Goal: Task Accomplishment & Management: Manage account settings

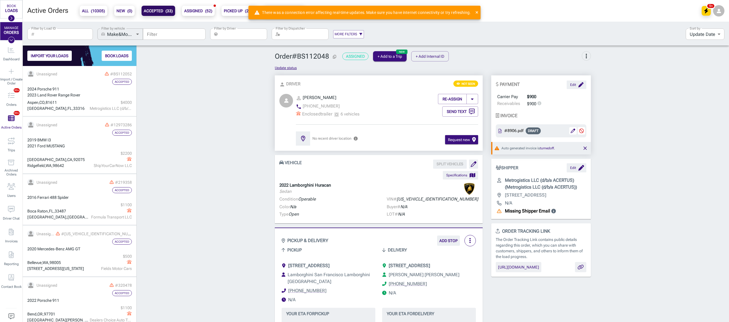
scroll to position [251, 108]
click at [52, 42] on div "Filter by Load ID ​ Filter by Load ID Filter by vehicle ​ Make&Model make_and_m…" at bounding box center [354, 33] width 658 height 19
click at [53, 29] on label "Filter by Load ID" at bounding box center [43, 28] width 24 height 5
click at [53, 29] on input "Filter by Load ID" at bounding box center [65, 33] width 56 height 11
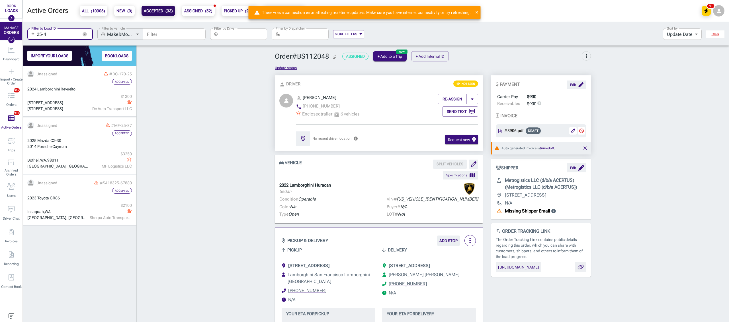
scroll to position [251, 108]
type input "25-47"
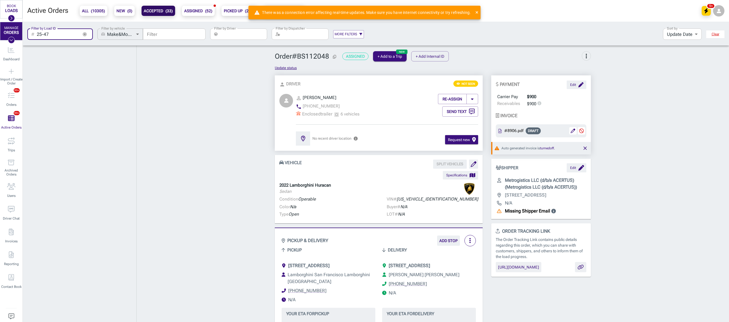
scroll to position [271, 108]
click at [478, 13] on icon at bounding box center [476, 13] width 3 height 4
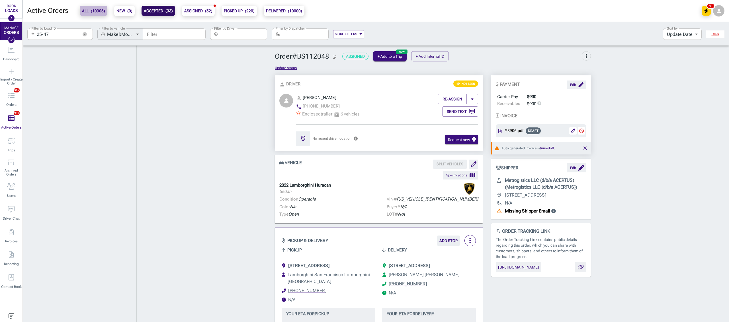
click at [88, 9] on b "ALL ( 10305 )" at bounding box center [93, 10] width 23 height 7
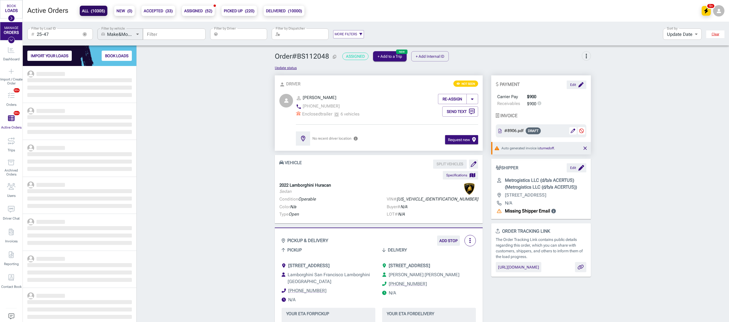
scroll to position [251, 108]
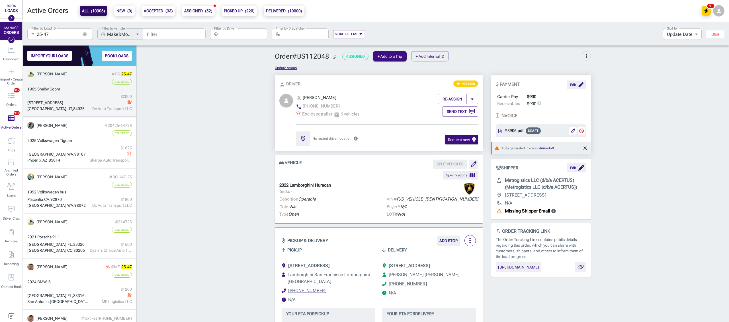
click at [88, 89] on div "1965 Shelby Cobra" at bounding box center [79, 89] width 105 height 6
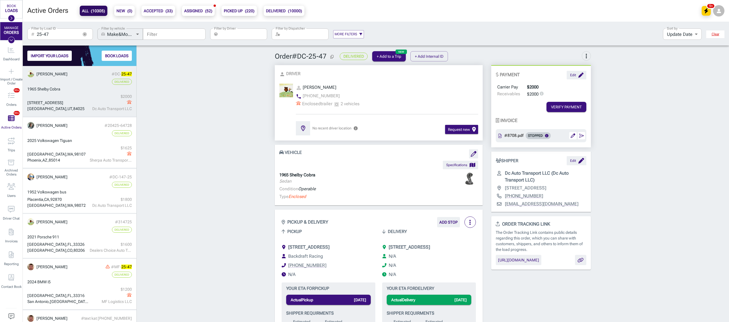
click at [227, 35] on input "Filter by Driver" at bounding box center [243, 33] width 47 height 11
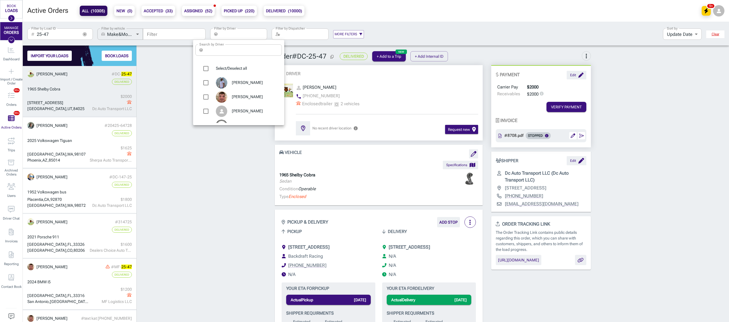
click at [87, 34] on div at bounding box center [364, 161] width 729 height 322
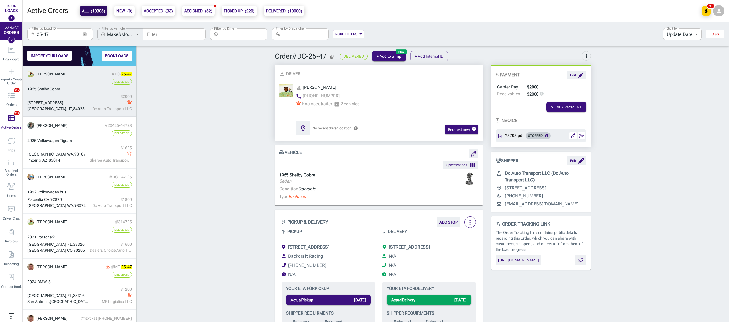
click at [84, 35] on icon "button" at bounding box center [85, 34] width 4 height 4
click at [236, 35] on input "Filter by Driver" at bounding box center [243, 33] width 47 height 11
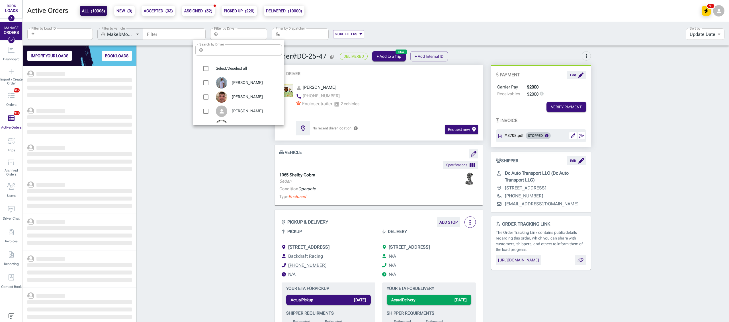
scroll to position [251, 108]
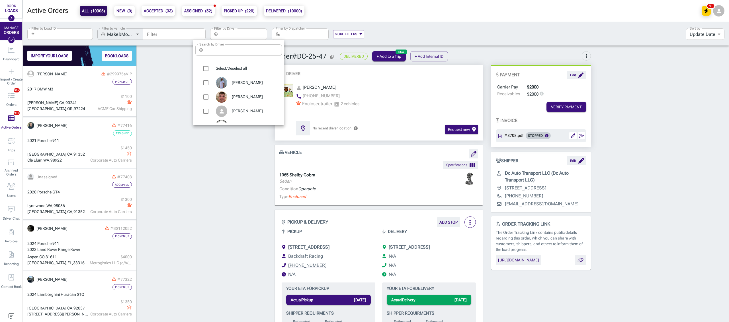
click at [11, 73] on div at bounding box center [364, 161] width 729 height 322
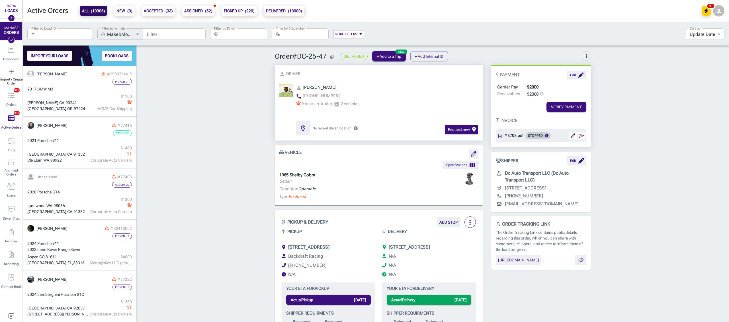
click at [12, 71] on icon "Import / Create Order" at bounding box center [12, 71] width 6 height 7
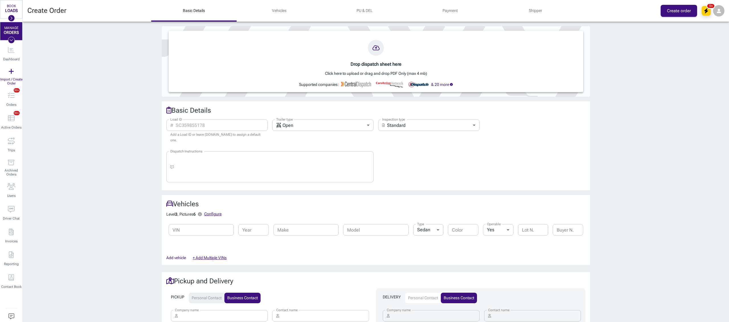
click at [80, 149] on div "Drop dispatch sheet here Click here to upload or drag and drop PDF Only (max 4 …" at bounding box center [376, 172] width 706 height 301
click at [9, 120] on icon "Active Orders (10305)" at bounding box center [11, 118] width 7 height 7
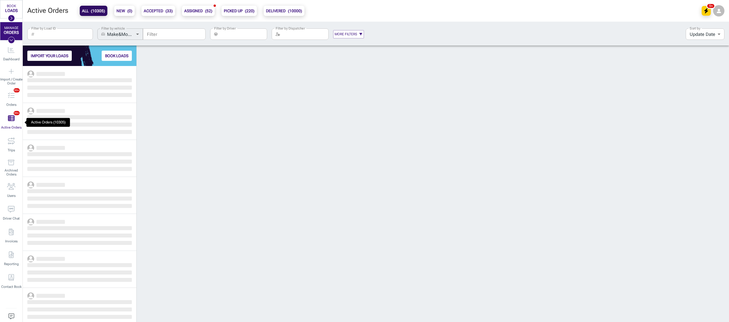
scroll to position [251, 108]
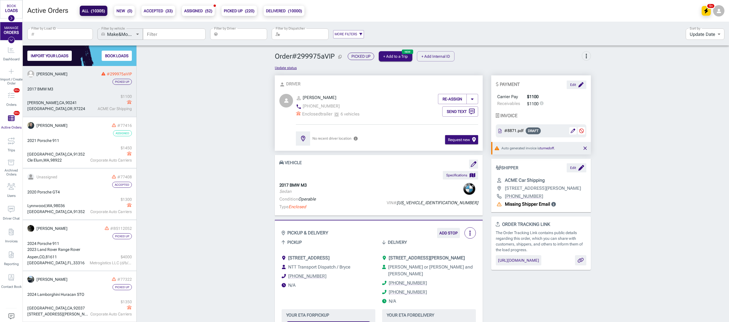
click at [92, 12] on span "( 10305 )" at bounding box center [98, 11] width 14 height 5
click at [59, 38] on input "Filter by Load ID" at bounding box center [65, 33] width 56 height 11
type input "25-84"
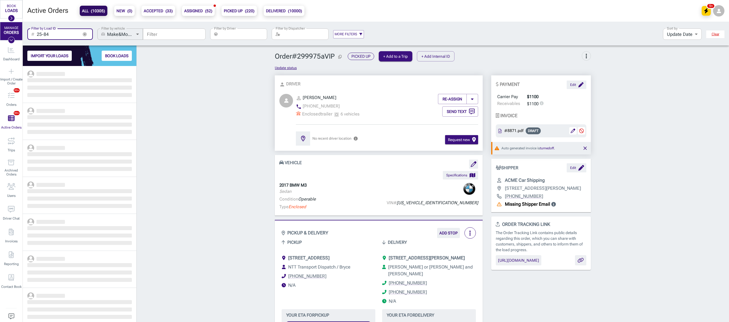
scroll to position [251, 108]
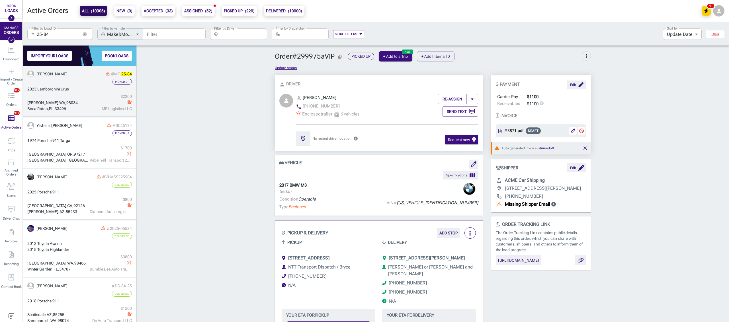
click at [91, 97] on div "$ 2200" at bounding box center [111, 97] width 42 height 6
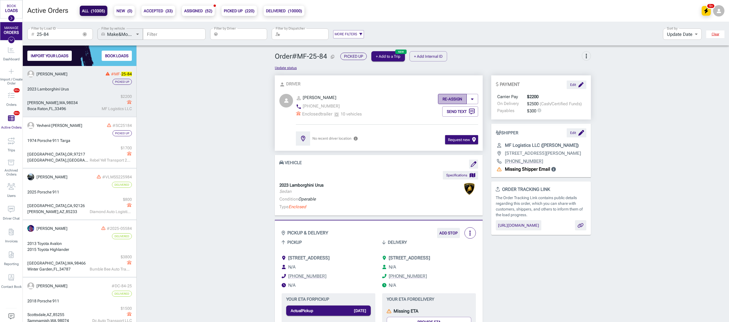
click at [449, 101] on button "RE-ASSIGN" at bounding box center [452, 99] width 29 height 10
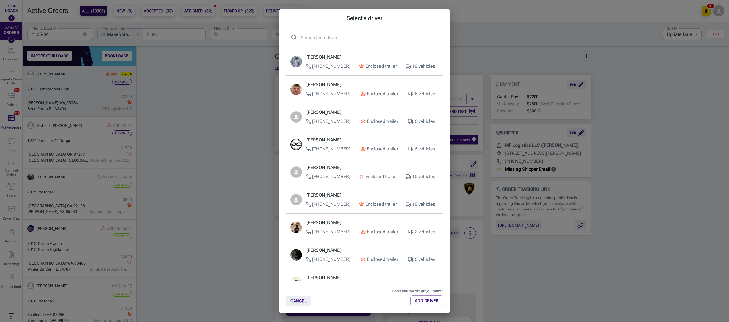
click at [323, 38] on input "text" at bounding box center [372, 37] width 142 height 11
click at [333, 36] on input "text" at bounding box center [372, 37] width 142 height 11
click at [165, 213] on div "Select a driver ​ ​ [PERSON_NAME] [PHONE_NUMBER] Enclosed trailer 10 vehicles […" at bounding box center [364, 161] width 729 height 322
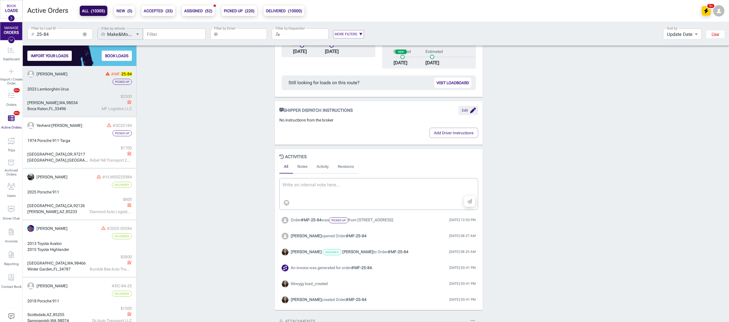
scroll to position [420, 0]
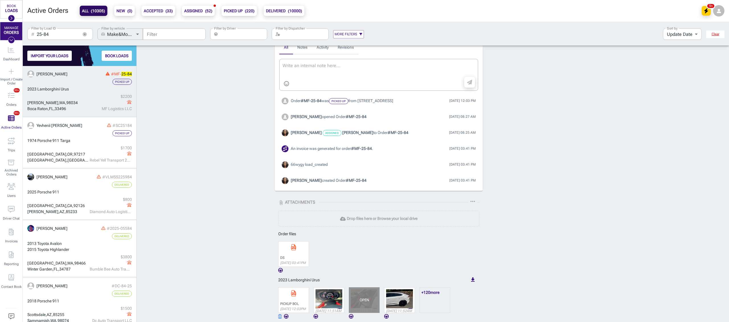
click at [358, 308] on div "OPEN" at bounding box center [364, 301] width 31 height 26
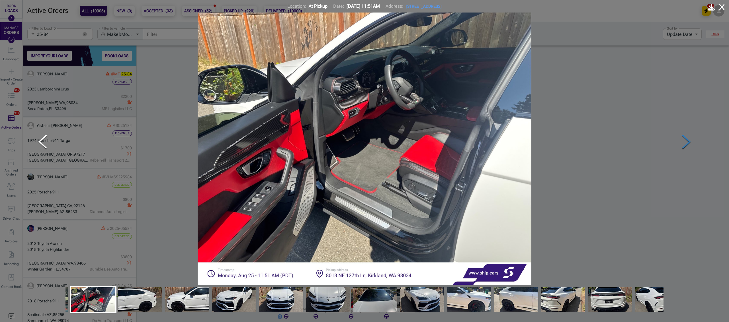
click at [686, 141] on button "Next Slide" at bounding box center [686, 142] width 17 height 55
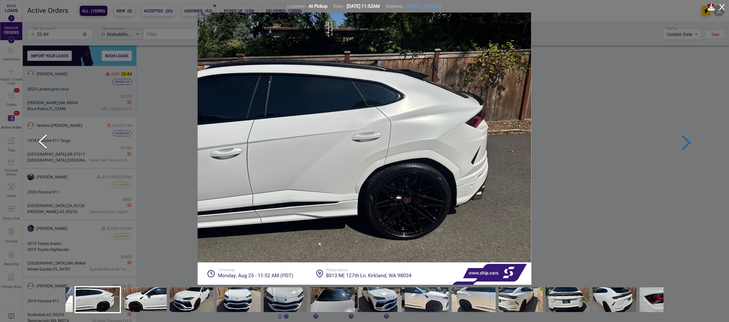
click at [681, 140] on button "Next Slide" at bounding box center [686, 142] width 17 height 55
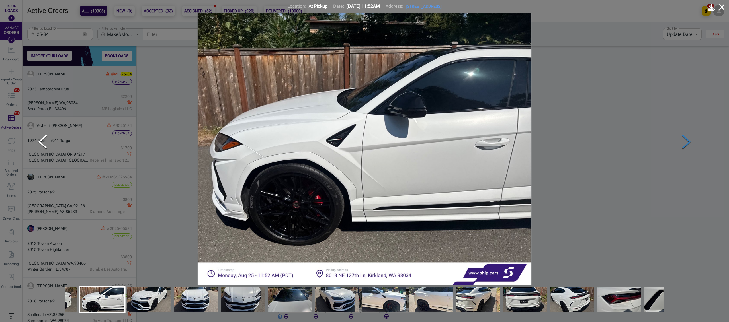
drag, startPoint x: 681, startPoint y: 140, endPoint x: 680, endPoint y: 143, distance: 2.9
click at [681, 140] on button "Next Slide" at bounding box center [686, 142] width 17 height 55
click at [475, 301] on img "Go to Slide 12" at bounding box center [478, 300] width 44 height 36
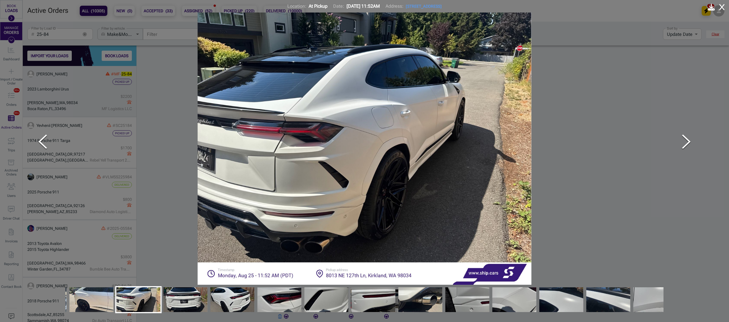
click at [501, 299] on img "Go to Slide 20" at bounding box center [514, 300] width 44 height 36
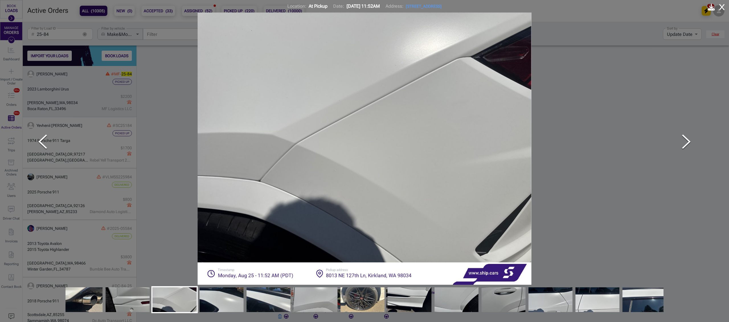
click at [501, 299] on img "Go to Slide 27" at bounding box center [504, 300] width 44 height 36
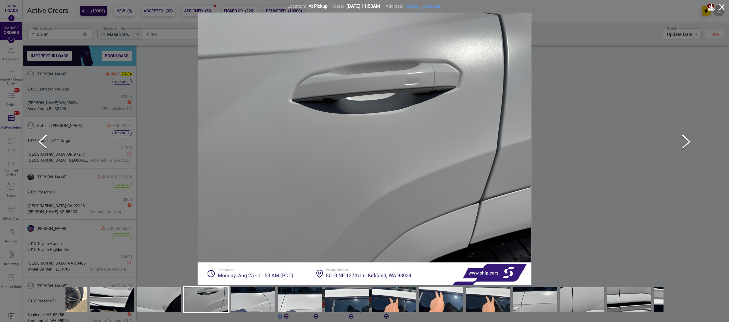
click at [501, 299] on img "Go to Slide 33" at bounding box center [488, 300] width 44 height 36
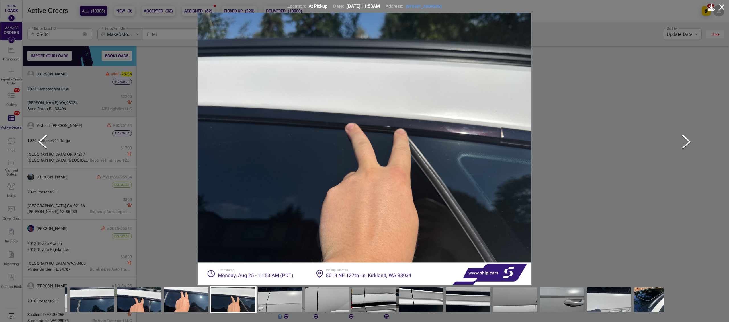
click at [501, 299] on img "Go to Slide 39" at bounding box center [515, 300] width 44 height 36
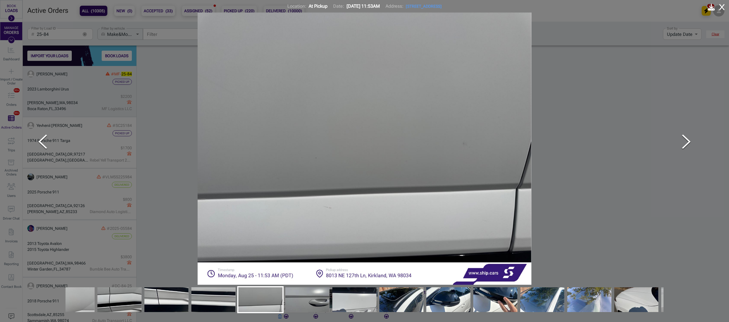
click at [501, 299] on img "Go to Slide 44" at bounding box center [495, 300] width 44 height 36
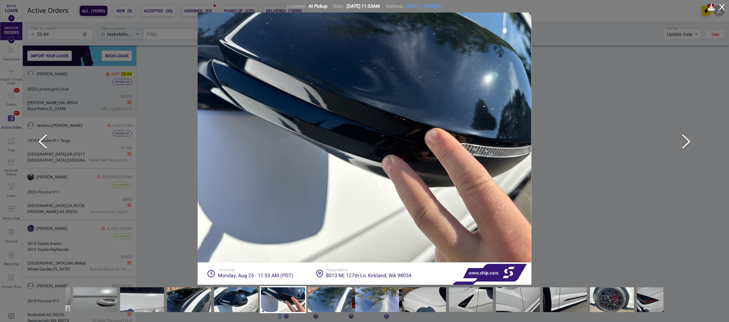
click at [501, 299] on img "Go to Slide 49" at bounding box center [518, 300] width 44 height 36
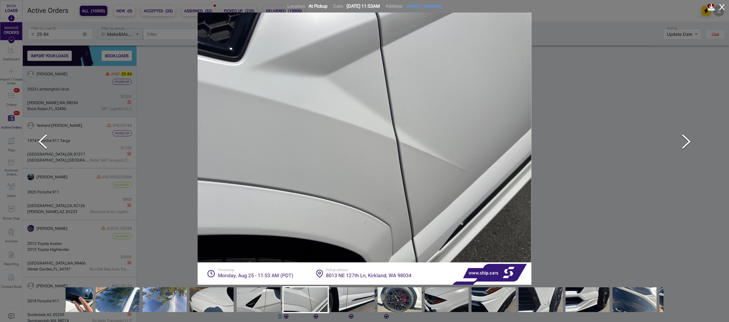
click at [501, 299] on img "Go to Slide 53" at bounding box center [494, 300] width 44 height 36
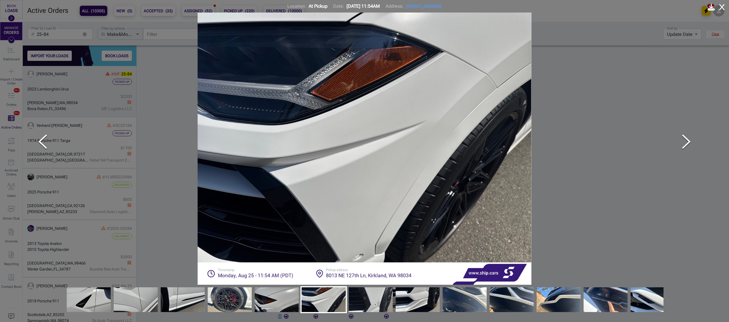
click at [501, 299] on img "Go to Slide 57" at bounding box center [512, 300] width 44 height 36
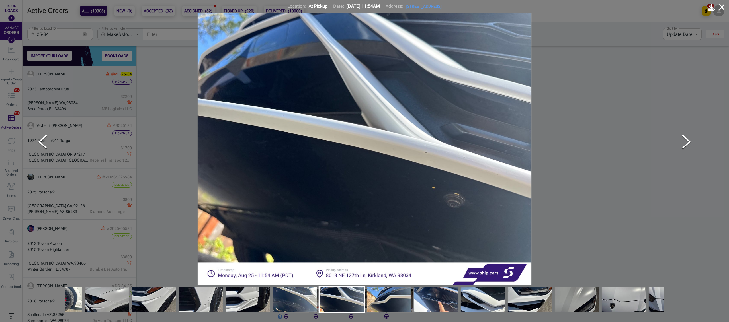
click at [501, 299] on img "Go to Slide 60" at bounding box center [483, 300] width 44 height 36
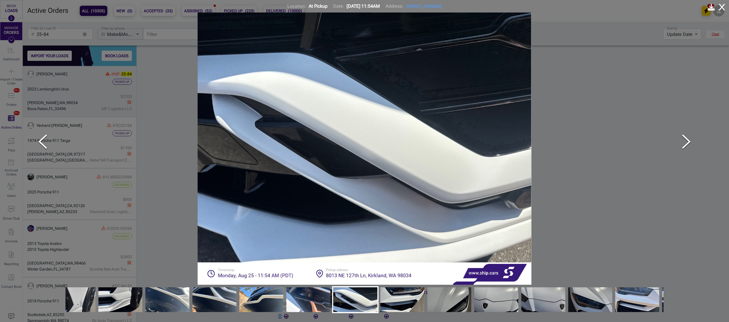
click at [721, 8] on icon at bounding box center [722, 7] width 6 height 7
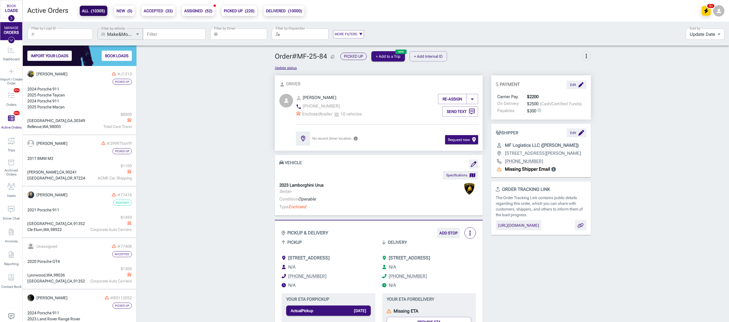
type input "25-84"
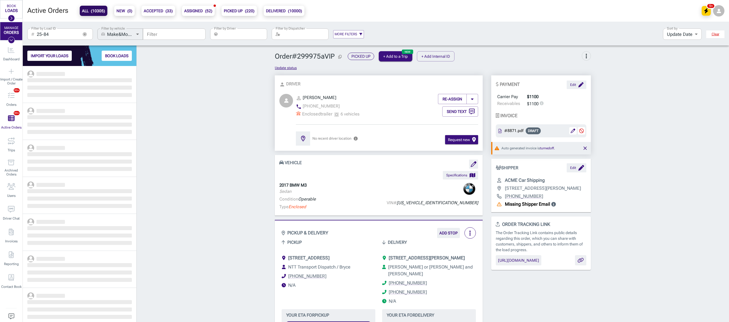
scroll to position [251, 108]
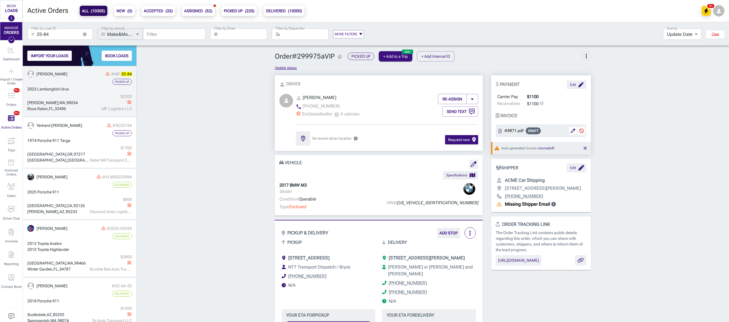
click at [72, 89] on div "2023 Lamborghini Urus" at bounding box center [79, 89] width 105 height 6
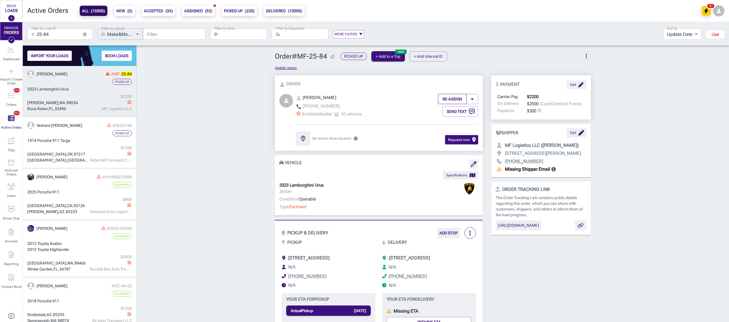
click at [446, 100] on button "RE-ASSIGN" at bounding box center [452, 99] width 29 height 10
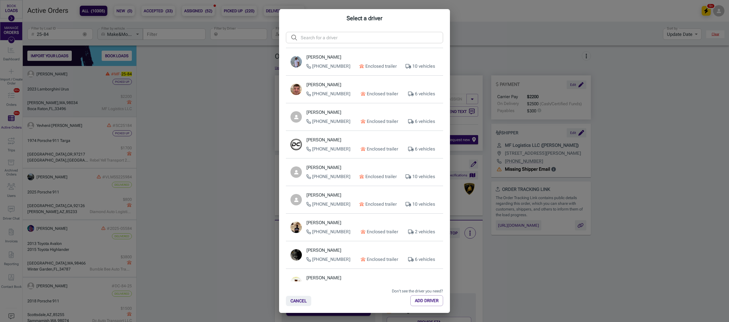
click at [315, 41] on input "text" at bounding box center [372, 37] width 142 height 11
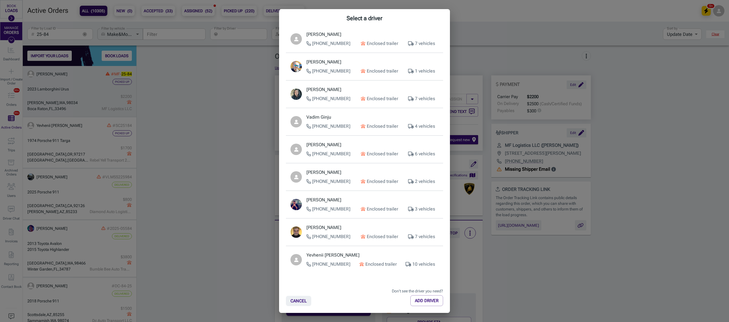
scroll to position [772, 0]
click at [7, 229] on div "Select a driver ​ ​ [PERSON_NAME] [PHONE_NUMBER] Enclosed trailer 10 vehicles […" at bounding box center [364, 161] width 729 height 322
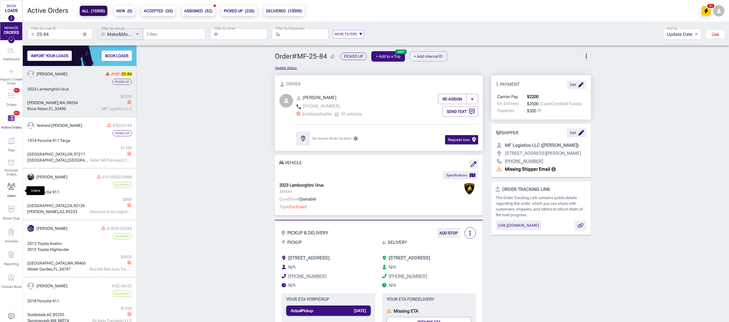
click at [10, 189] on icon "Users" at bounding box center [11, 186] width 8 height 7
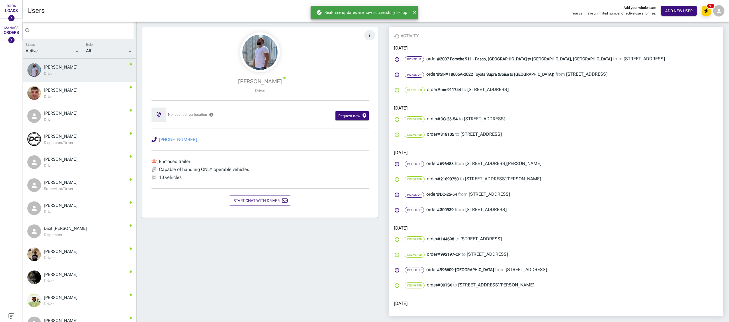
scroll to position [653, 0]
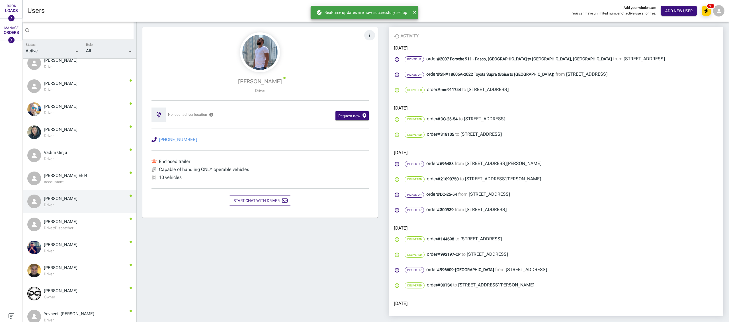
click at [75, 199] on div "[PERSON_NAME]" at bounding box center [86, 198] width 84 height 5
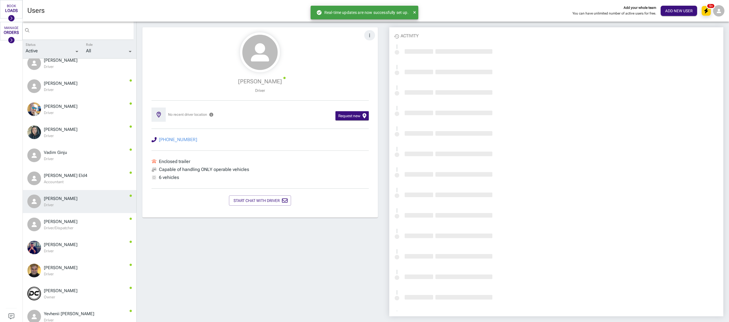
scroll to position [261, 324]
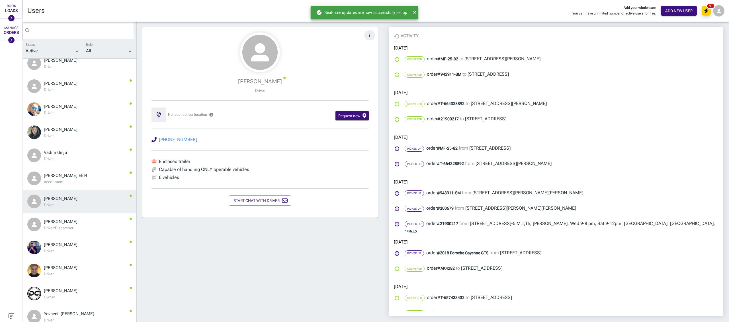
click at [369, 33] on icon "button" at bounding box center [369, 35] width 1 height 4
click at [386, 58] on span "Deactivate User" at bounding box center [395, 58] width 32 height 7
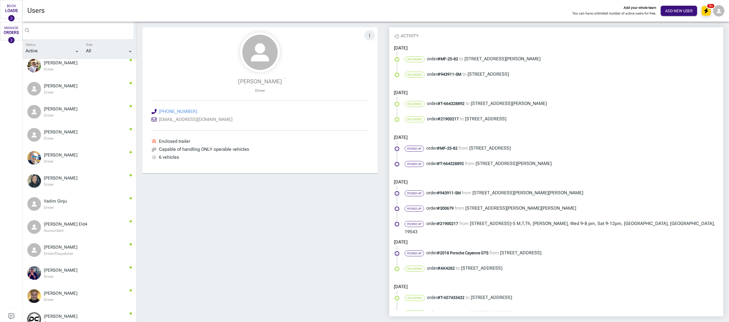
scroll to position [636, 0]
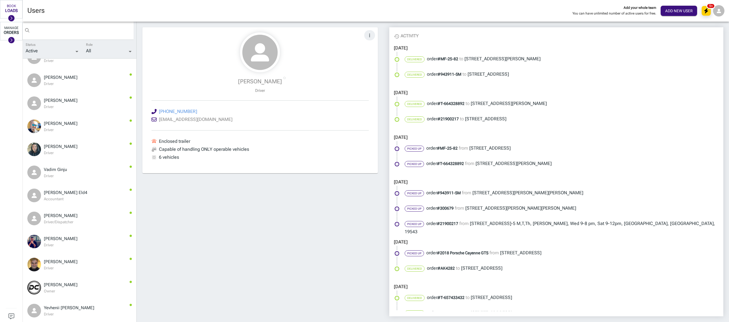
click at [11, 40] on icon at bounding box center [11, 40] width 3 height 4
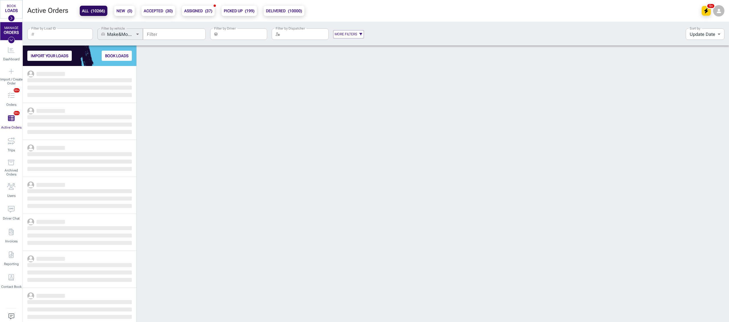
scroll to position [251, 108]
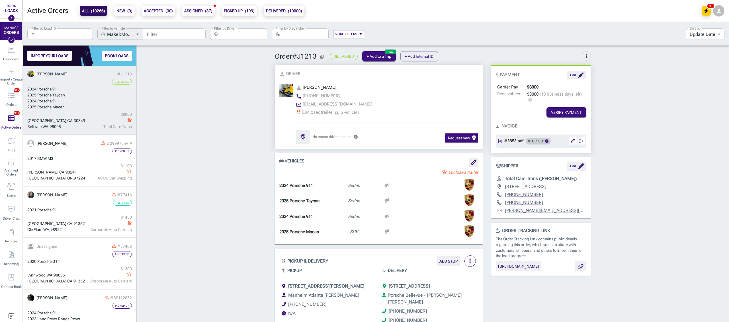
click at [9, 73] on icon "Import / Create Order" at bounding box center [12, 71] width 6 height 7
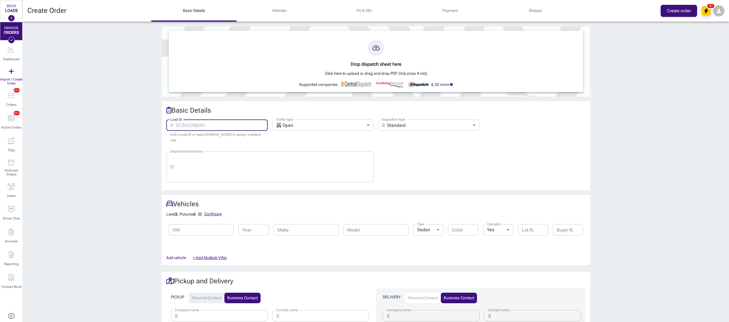
click at [205, 124] on input "Load ID" at bounding box center [222, 125] width 92 height 11
drag, startPoint x: 69, startPoint y: 191, endPoint x: 73, endPoint y: 198, distance: 9.3
click at [71, 193] on div "Drop dispatch sheet here Click here to upload or drag and drop PDF Only (max 4 …" at bounding box center [376, 172] width 706 height 301
click at [66, 130] on div "Drop dispatch sheet here Click here to upload or drag and drop PDF Only (max 4 …" at bounding box center [376, 172] width 706 height 301
click at [9, 75] on icon "Import / Create Order" at bounding box center [12, 71] width 6 height 7
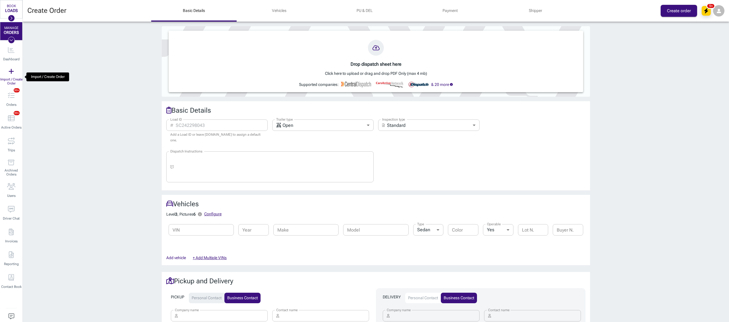
click at [12, 72] on icon "Import / Create Order" at bounding box center [12, 71] width 6 height 7
drag, startPoint x: 49, startPoint y: 120, endPoint x: 54, endPoint y: 121, distance: 5.1
click at [51, 120] on div "Drop dispatch sheet here Click here to upload or drag and drop PDF Only (max 4 …" at bounding box center [376, 172] width 706 height 301
click at [54, 140] on div "Drop dispatch sheet here Click here to upload or drag and drop PDF Only (max 4 …" at bounding box center [376, 172] width 706 height 301
click at [10, 186] on icon "Users" at bounding box center [11, 186] width 8 height 7
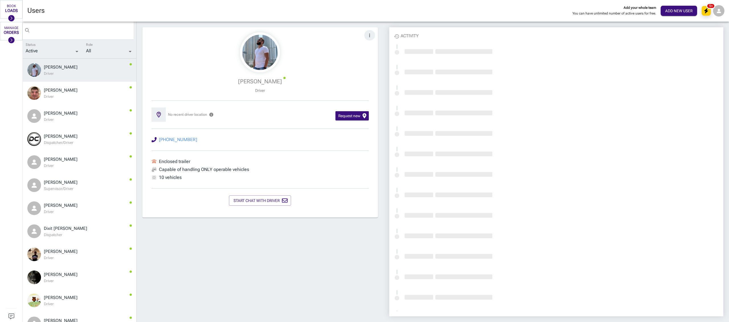
scroll to position [261, 324]
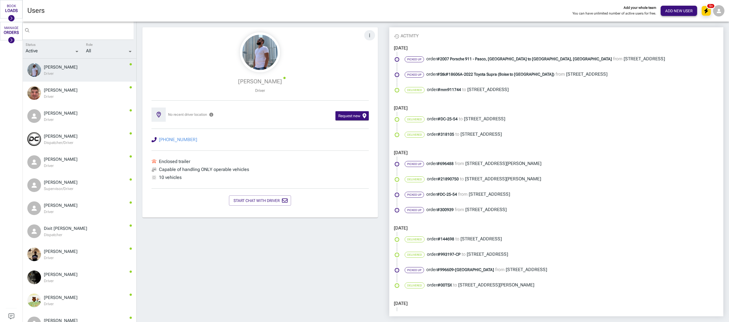
click at [681, 13] on button "ADD NEW USER" at bounding box center [679, 11] width 36 height 10
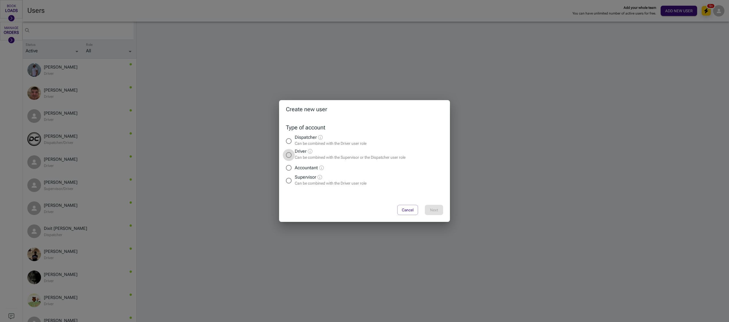
click at [288, 154] on input "Driver Can be combined with the Supervisor or the Dispatcher user role" at bounding box center [289, 155] width 12 height 12
radio input "true"
click at [441, 211] on button "Next" at bounding box center [434, 210] width 18 height 10
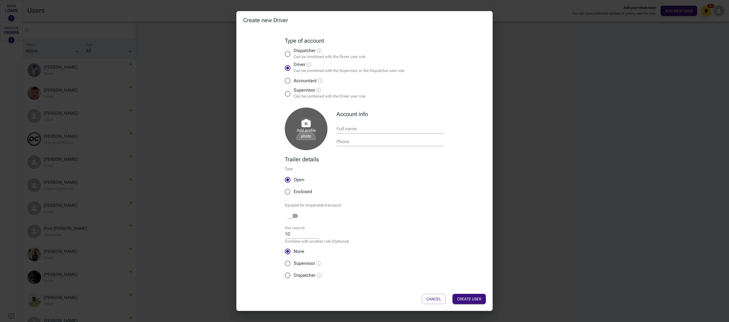
click at [288, 190] on input "Enclosed" at bounding box center [288, 192] width 12 height 12
radio input "true"
click at [403, 221] on div "Equiped for inoperable transport" at bounding box center [364, 213] width 159 height 23
click at [316, 235] on input "9" at bounding box center [302, 235] width 34 height 8
click at [316, 235] on input "8" at bounding box center [302, 235] width 34 height 8
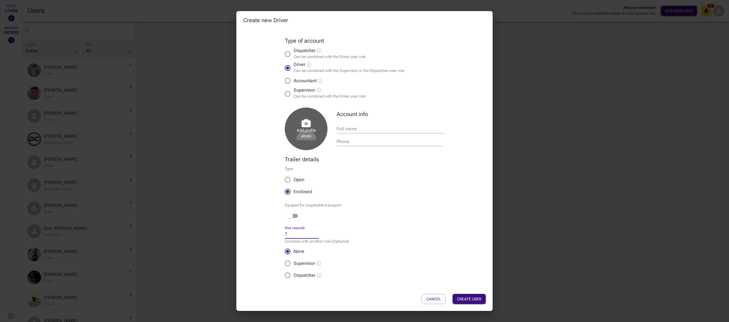
click at [316, 235] on input "7" at bounding box center [302, 235] width 34 height 8
type input "6"
click at [316, 235] on input "6" at bounding box center [302, 235] width 34 height 8
click at [356, 124] on div "Full name" at bounding box center [391, 127] width 108 height 13
click at [361, 129] on input "Full name" at bounding box center [391, 129] width 108 height 8
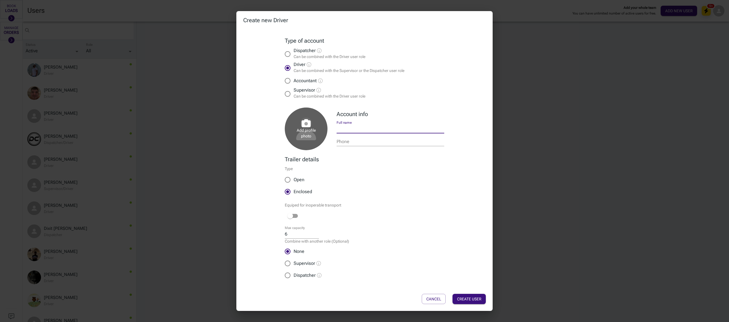
type input "p"
type input "[PERSON_NAME]"
click at [355, 149] on div "Account info Full name [PERSON_NAME] Phone" at bounding box center [391, 128] width 108 height 54
click at [353, 142] on input "Phone" at bounding box center [391, 142] width 108 height 8
type input "[PHONE_NUMBER]"
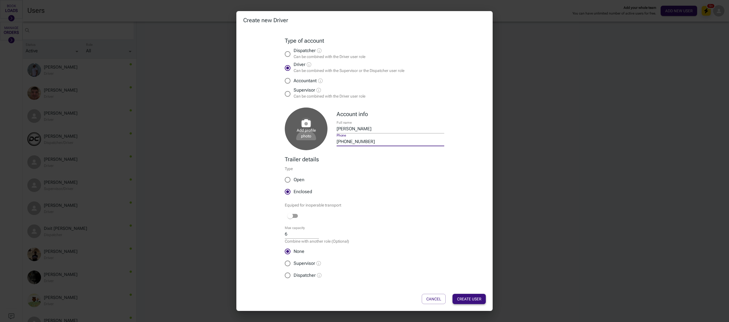
click at [471, 298] on button "CREATE USER" at bounding box center [468, 299] width 33 height 10
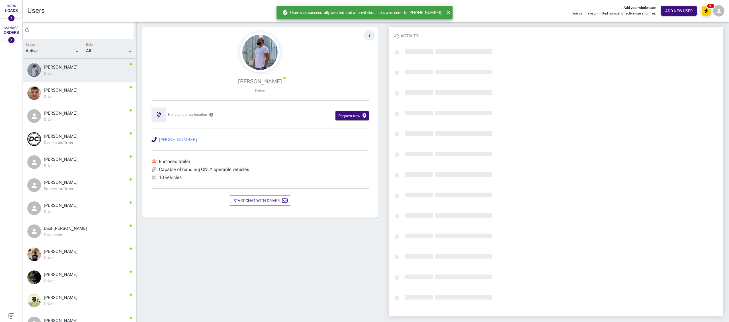
scroll to position [261, 324]
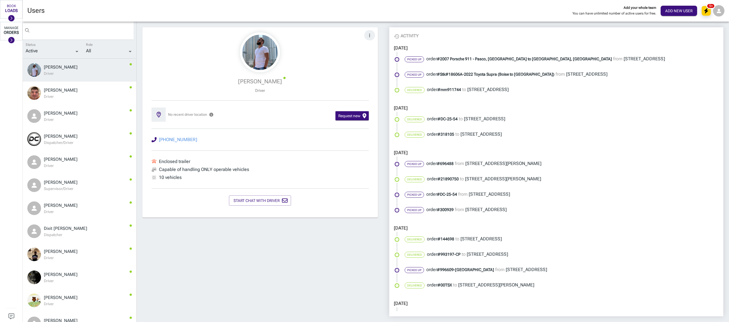
click at [12, 42] on div at bounding box center [11, 40] width 7 height 7
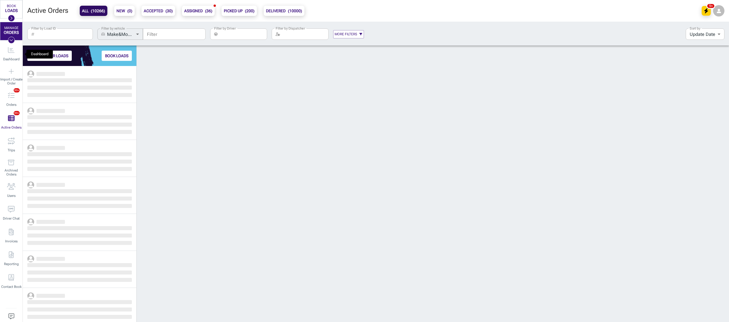
scroll to position [251, 108]
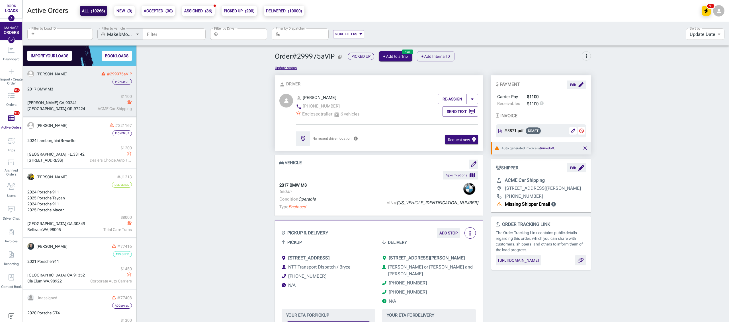
click at [279, 162] on icon at bounding box center [281, 163] width 4 height 4
click at [275, 136] on div "person Driver person_outline [PERSON_NAME] phone [PHONE_NUMBER] Enclosed traile…" at bounding box center [379, 112] width 208 height 75
click at [12, 71] on icon "Import / Create Order" at bounding box center [12, 71] width 6 height 7
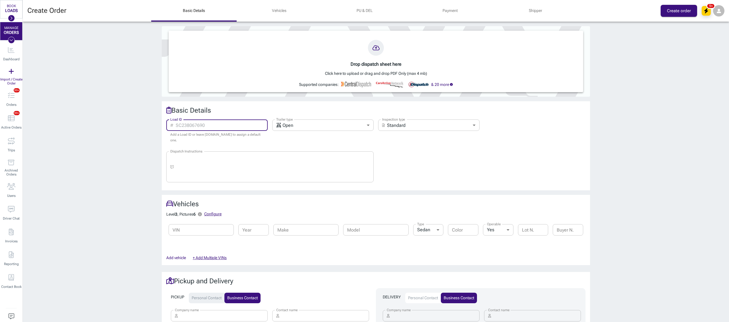
click at [189, 130] on input "Load ID" at bounding box center [222, 125] width 92 height 11
type input "25-"
click at [8, 117] on icon "Active Orders (10266)" at bounding box center [11, 118] width 7 height 7
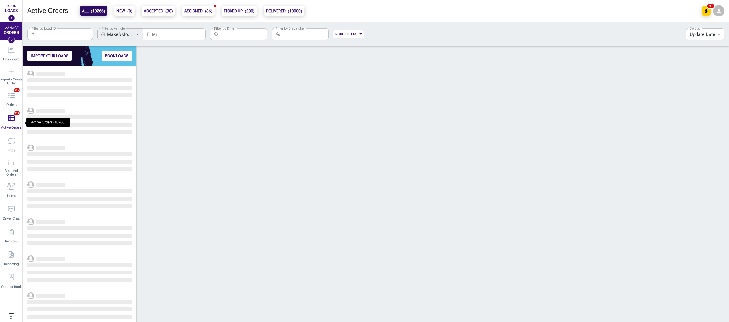
scroll to position [251, 108]
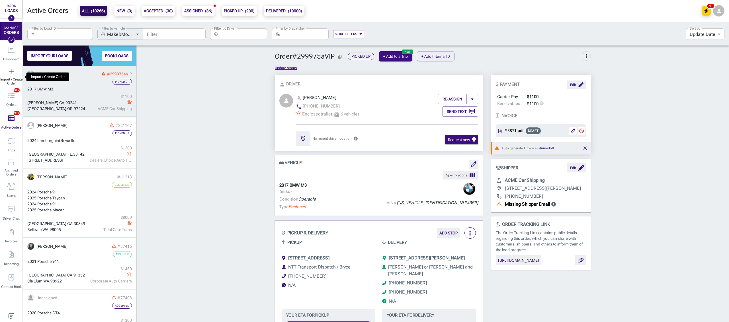
click at [10, 70] on icon "Import / Create Order" at bounding box center [12, 71] width 6 height 7
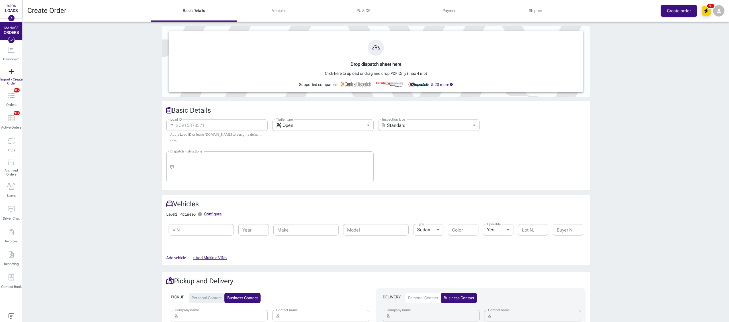
click at [68, 173] on div "Drop dispatch sheet here Click here to upload or drag and drop PDF Only (max 4 …" at bounding box center [376, 172] width 706 height 301
click at [10, 117] on icon "Active Orders (10266)" at bounding box center [11, 118] width 7 height 7
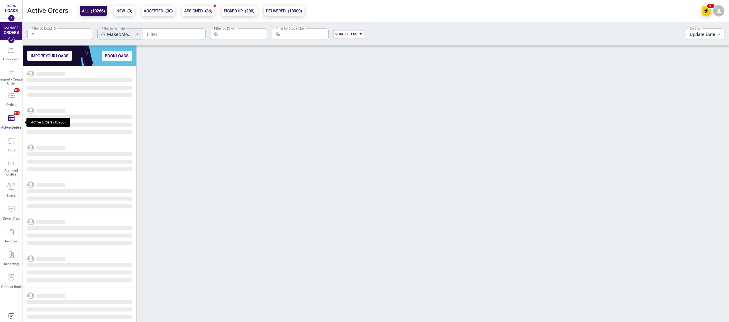
scroll to position [251, 108]
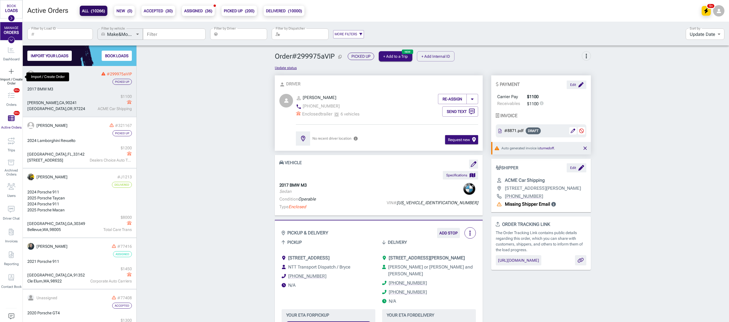
click at [6, 72] on div "Import / Create Order" at bounding box center [11, 76] width 22 height 23
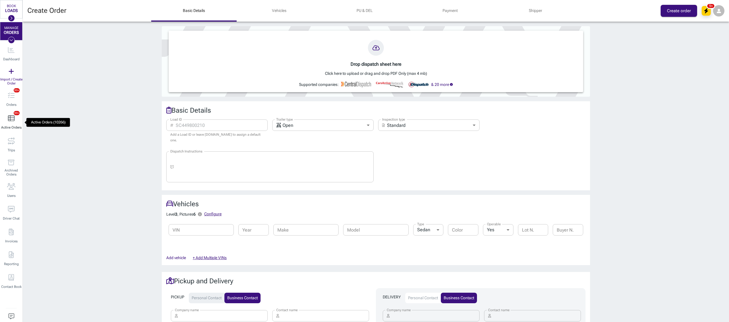
click at [10, 115] on icon "Active Orders (10266)" at bounding box center [11, 118] width 7 height 7
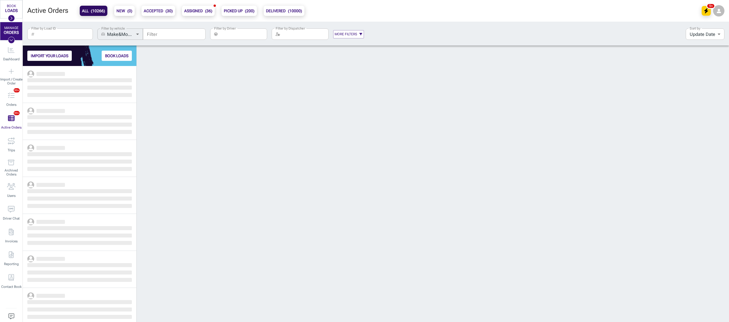
scroll to position [251, 108]
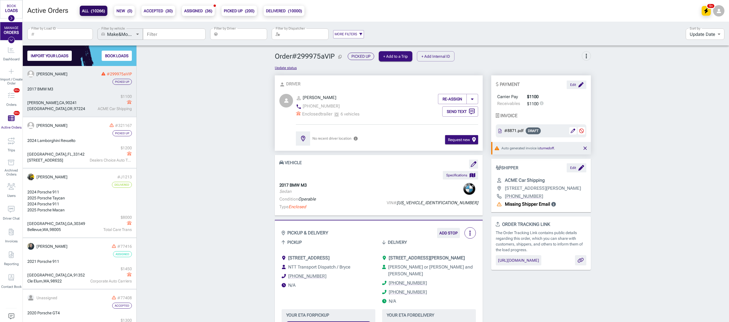
click at [55, 33] on input "Filter by Load ID" at bounding box center [65, 33] width 56 height 11
type input "25-84"
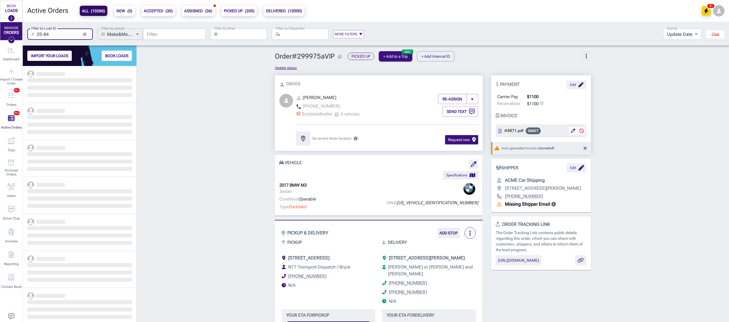
scroll to position [251, 108]
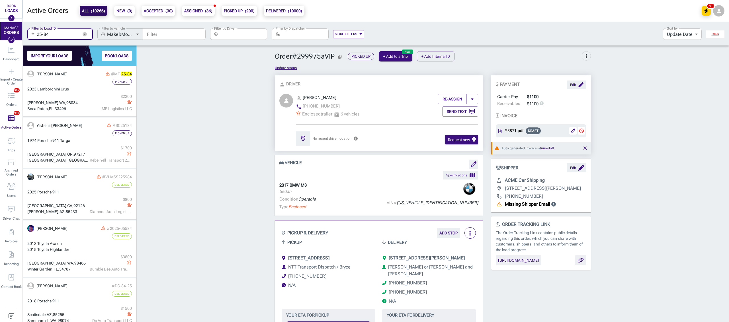
click at [13, 72] on icon "Import / Create Order" at bounding box center [12, 71] width 6 height 7
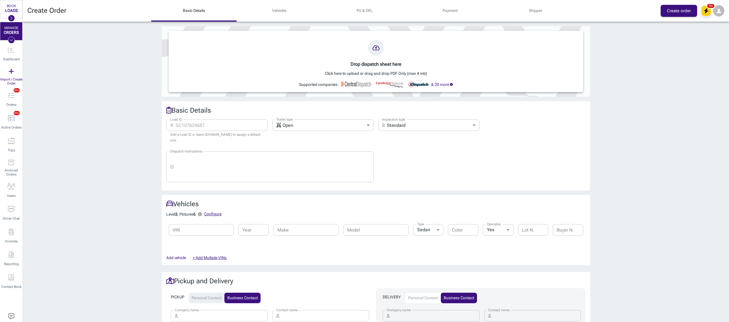
click at [49, 134] on div "Drop dispatch sheet here Click here to upload or drag and drop PDF Only (max 4 …" at bounding box center [376, 172] width 706 height 301
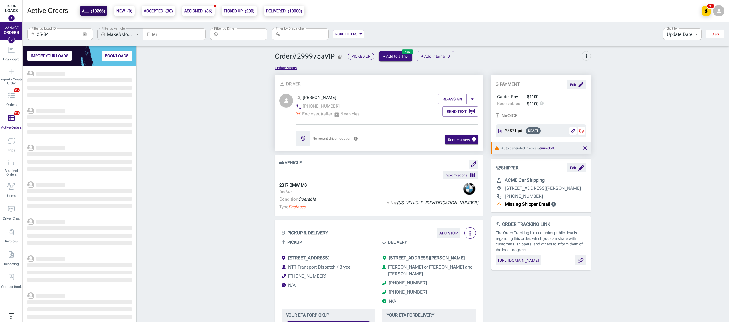
scroll to position [251, 108]
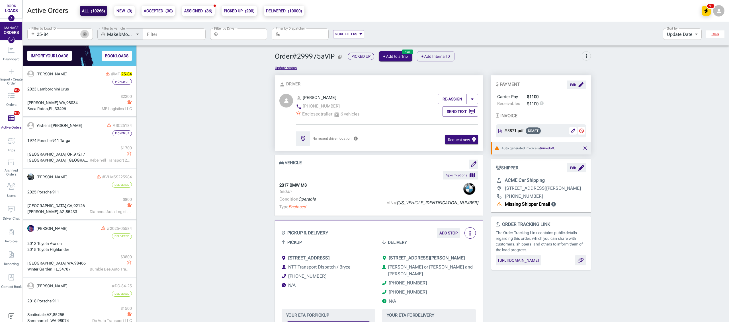
click at [87, 33] on button "button" at bounding box center [84, 34] width 9 height 9
click at [235, 16] on div "PICKED UP ( 200 )" at bounding box center [239, 10] width 35 height 15
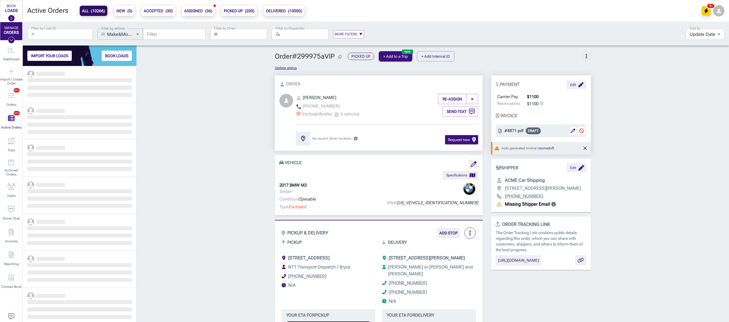
scroll to position [251, 108]
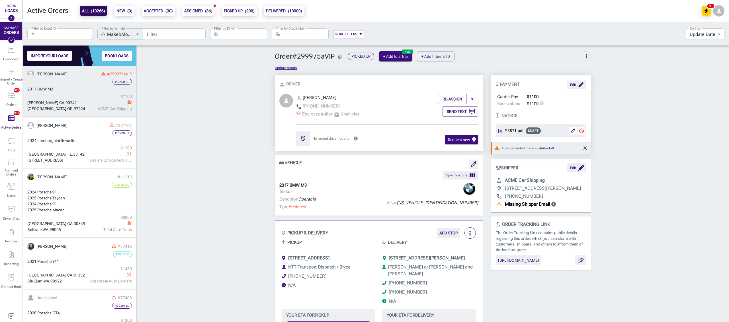
click at [231, 40] on div "Filter by Driver ​ Filter by Driver" at bounding box center [238, 33] width 57 height 15
click at [39, 35] on input "Filter by Load ID" at bounding box center [65, 33] width 56 height 11
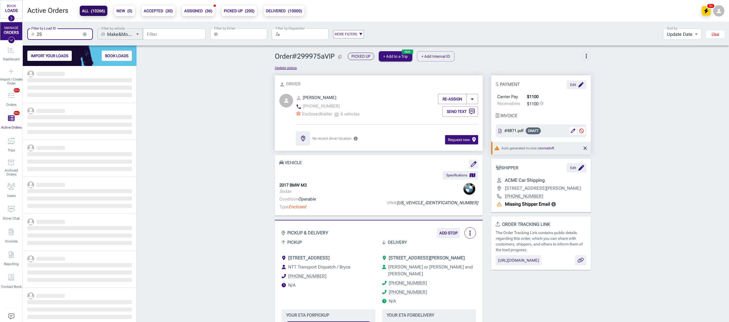
scroll to position [251, 108]
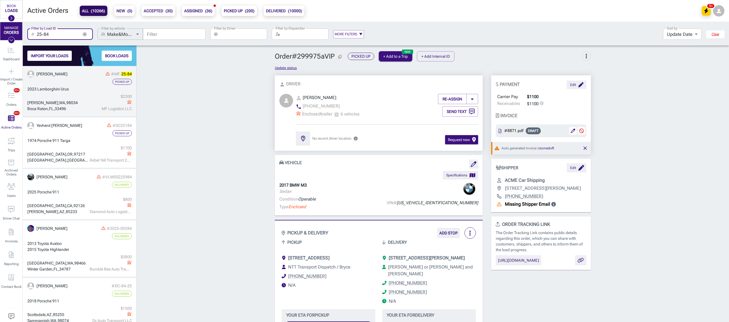
click at [67, 80] on div "Picked Up" at bounding box center [79, 82] width 105 height 6
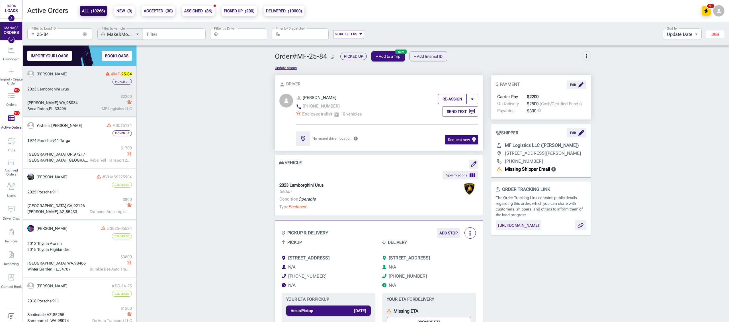
click at [447, 102] on button "RE-ASSIGN" at bounding box center [452, 99] width 29 height 10
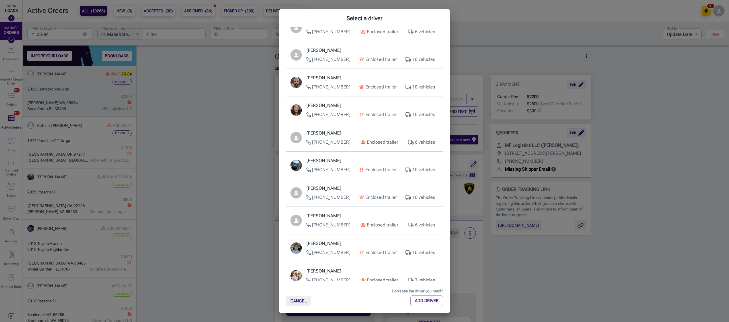
scroll to position [477, 0]
click at [351, 135] on p "[PERSON_NAME]" at bounding box center [372, 133] width 132 height 7
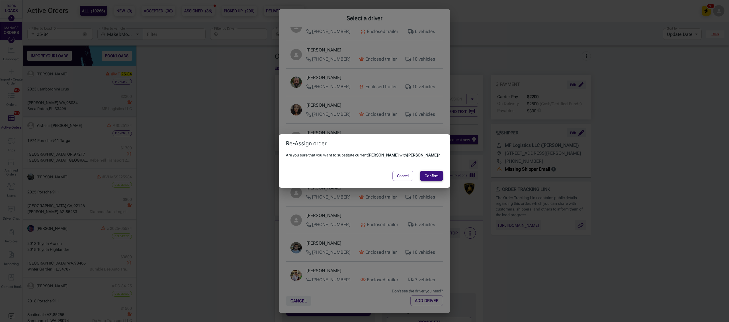
click at [437, 176] on button "Confirm" at bounding box center [431, 176] width 23 height 10
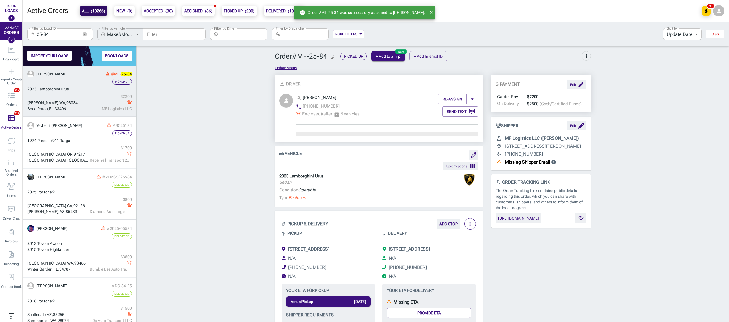
scroll to position [505, 0]
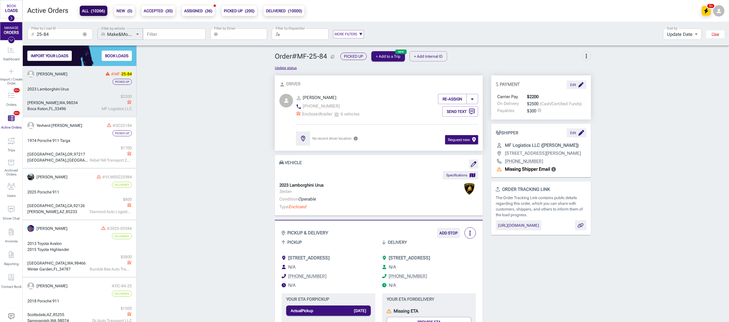
click at [55, 33] on input "25-84" at bounding box center [58, 33] width 42 height 11
drag, startPoint x: 44, startPoint y: 32, endPoint x: 14, endPoint y: 26, distance: 30.2
click at [14, 26] on div "BOOK LOADS Load Board Negotiations My Lanes Shipper Network MANAGE ORDERS Dashb…" at bounding box center [364, 161] width 729 height 322
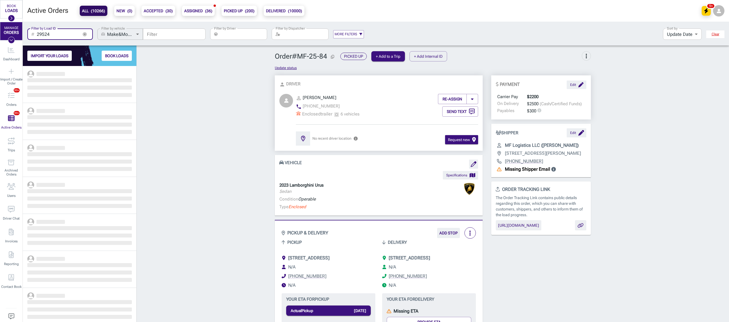
scroll to position [251, 108]
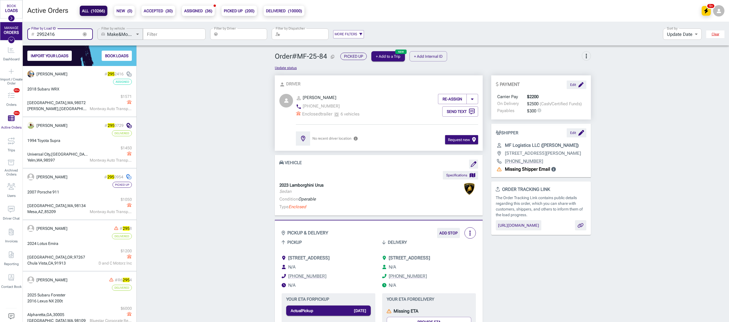
type input "2952416"
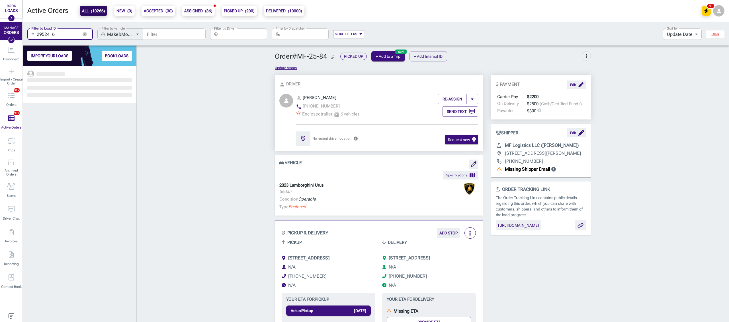
scroll to position [251, 108]
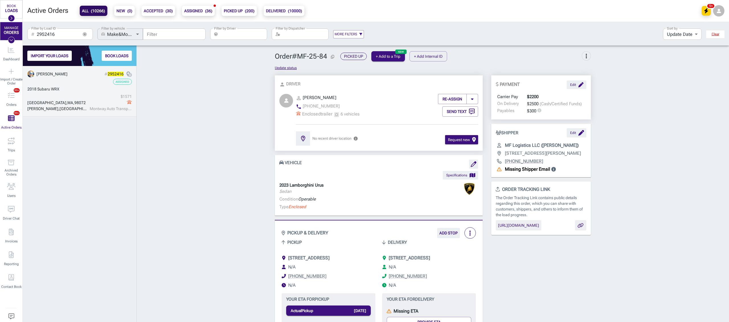
click at [91, 90] on div "2018 Subaru WRX" at bounding box center [79, 89] width 105 height 6
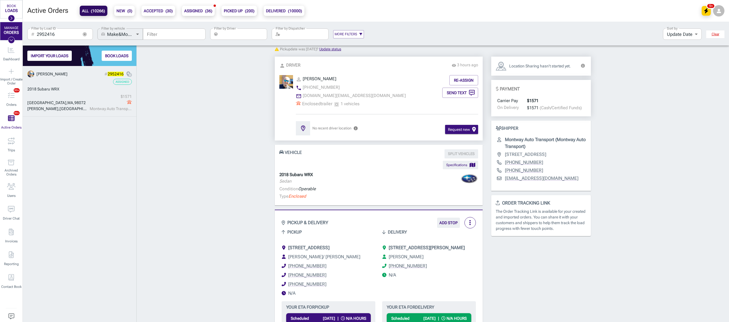
scroll to position [21, 0]
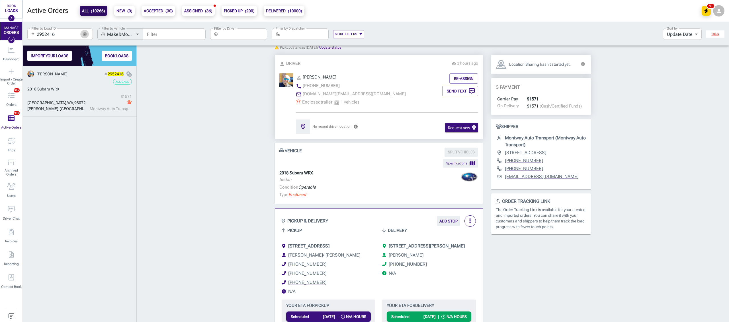
click at [85, 35] on icon "button" at bounding box center [85, 34] width 4 height 4
click at [59, 33] on input "Filter by Load ID" at bounding box center [65, 33] width 56 height 11
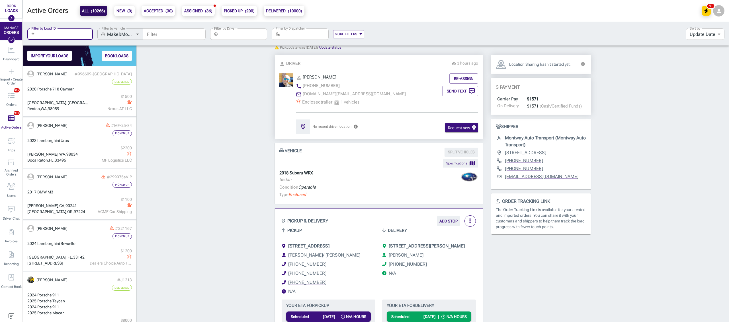
scroll to position [251, 108]
type input "1963"
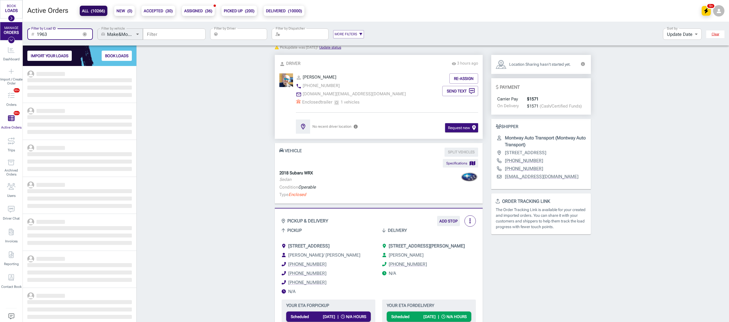
scroll to position [251, 108]
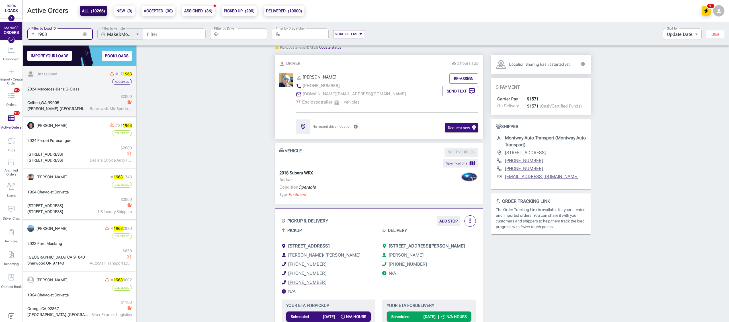
click at [92, 99] on div "$ 2000" at bounding box center [111, 97] width 42 height 6
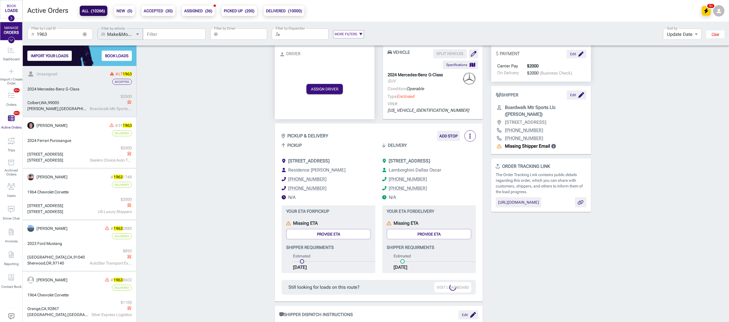
scroll to position [10, 0]
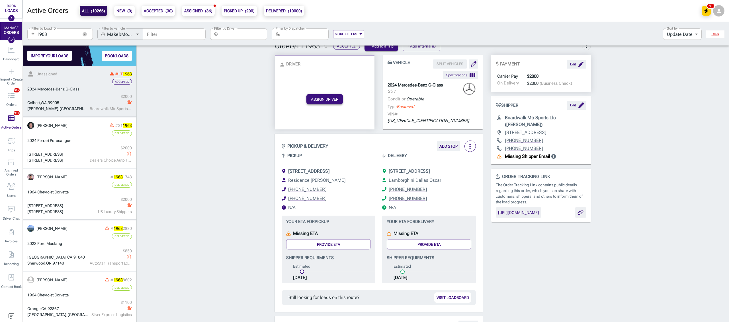
click at [332, 94] on button "ASSIGN DRIVER" at bounding box center [324, 99] width 36 height 10
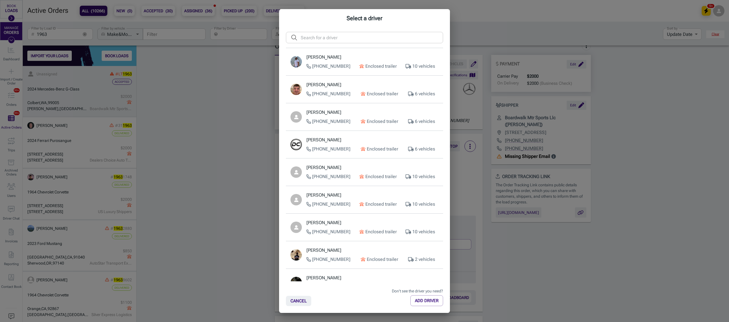
click at [310, 33] on input "text" at bounding box center [372, 37] width 142 height 11
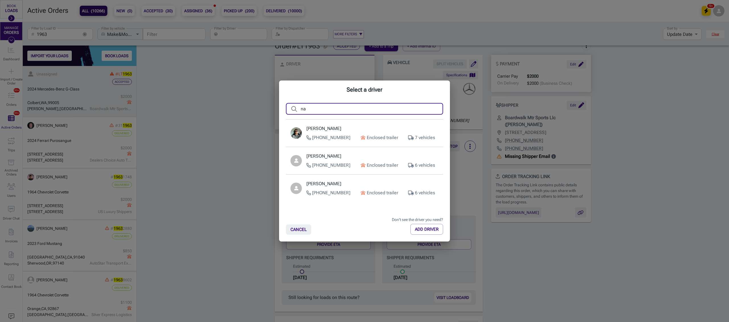
type input "na"
click at [336, 181] on p "[PERSON_NAME]" at bounding box center [372, 184] width 132 height 7
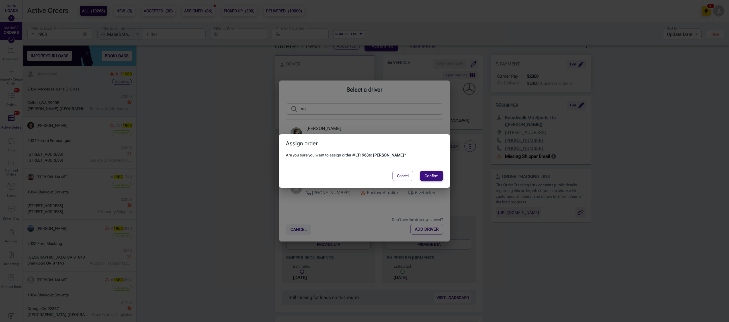
click at [431, 174] on button "Confirm" at bounding box center [431, 176] width 23 height 10
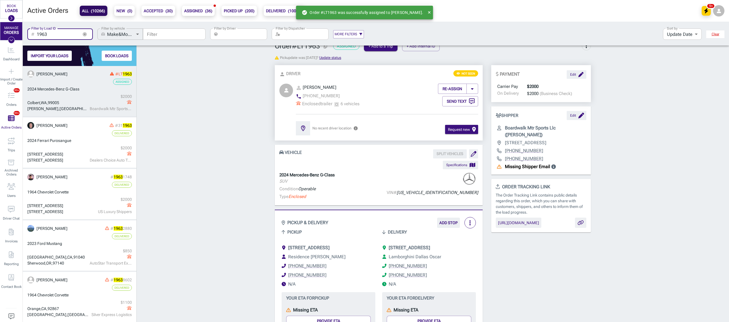
drag, startPoint x: 54, startPoint y: 36, endPoint x: 1, endPoint y: 34, distance: 53.6
click at [4, 34] on div "BOOK LOADS Load Board Negotiations My Lanes Shipper Network MANAGE ORDERS Dashb…" at bounding box center [364, 161] width 729 height 322
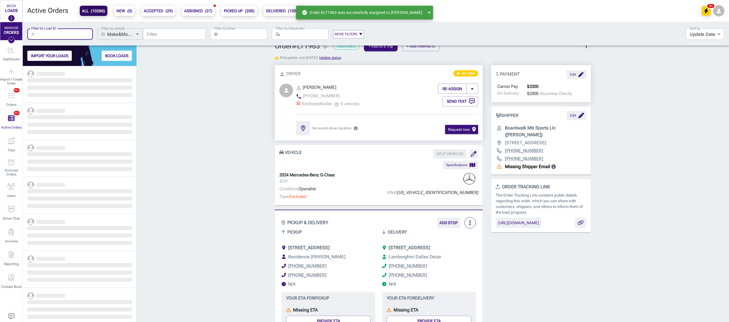
scroll to position [251, 108]
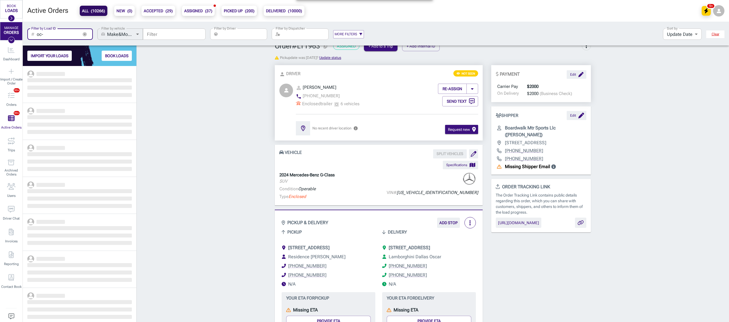
scroll to position [251, 108]
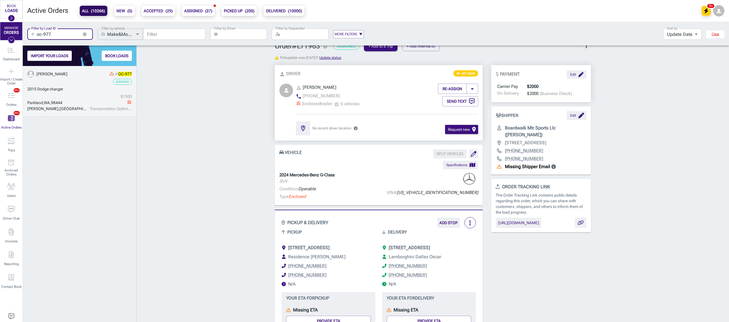
scroll to position [251, 108]
click at [92, 86] on link "[PERSON_NAME] # OC-977 Assigned 2015 [GEOGRAPHIC_DATA] $ 1900 Transportation Op…" at bounding box center [80, 91] width 114 height 51
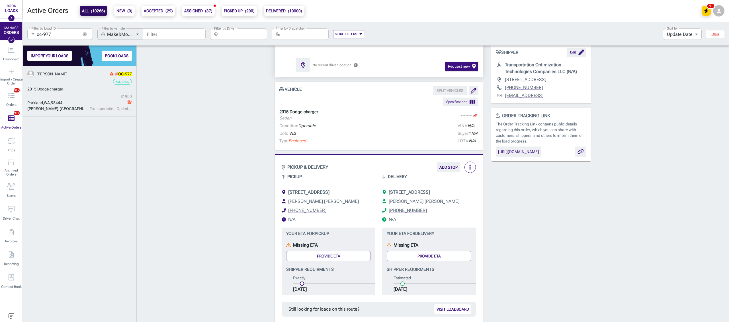
scroll to position [77, 0]
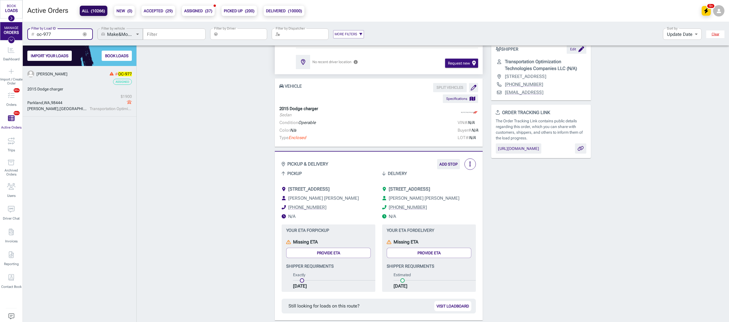
drag, startPoint x: 65, startPoint y: 35, endPoint x: 17, endPoint y: 31, distance: 48.6
click at [17, 31] on div "BOOK LOADS Load Board Negotiations My Lanes Shipper Network MANAGE ORDERS Dashb…" at bounding box center [364, 161] width 729 height 322
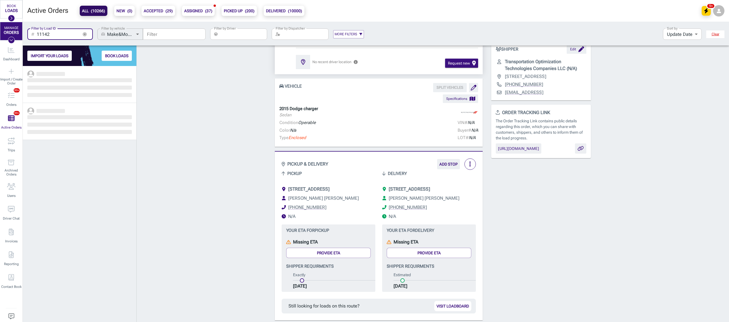
scroll to position [251, 108]
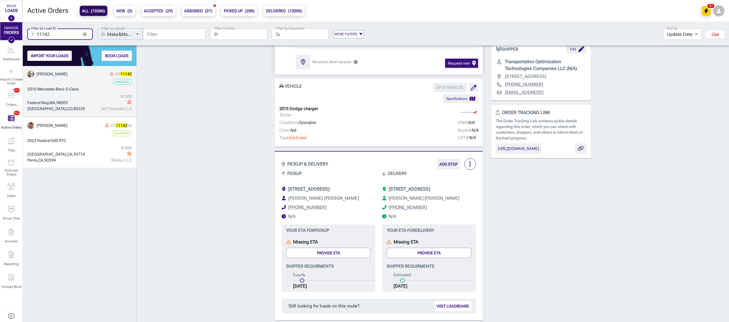
click at [106, 96] on div "$ 1300" at bounding box center [111, 97] width 42 height 6
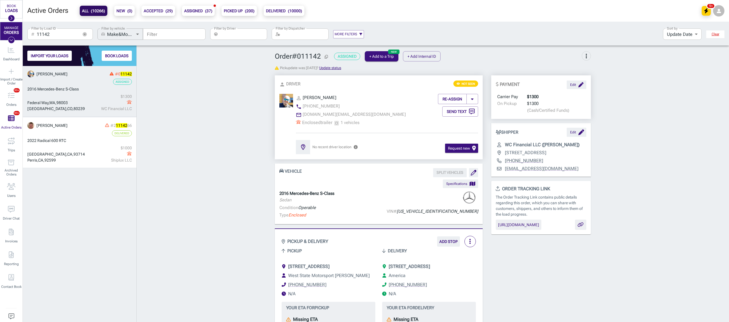
click at [57, 34] on input "11142" at bounding box center [58, 33] width 42 height 11
drag, startPoint x: 57, startPoint y: 34, endPoint x: 19, endPoint y: 27, distance: 38.8
click at [19, 27] on div "BOOK LOADS Load Board Negotiations My Lanes Shipper Network MANAGE ORDERS Dashb…" at bounding box center [364, 161] width 729 height 322
type input "0050"
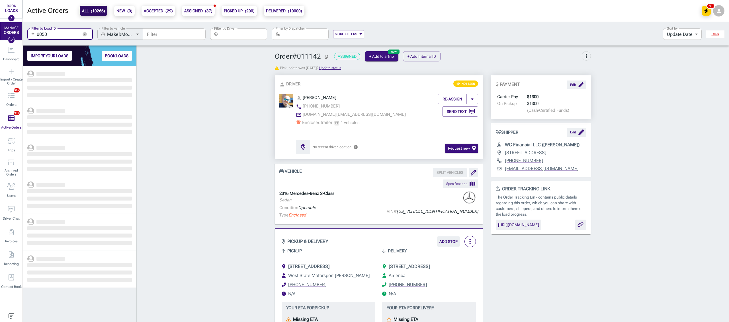
scroll to position [251, 108]
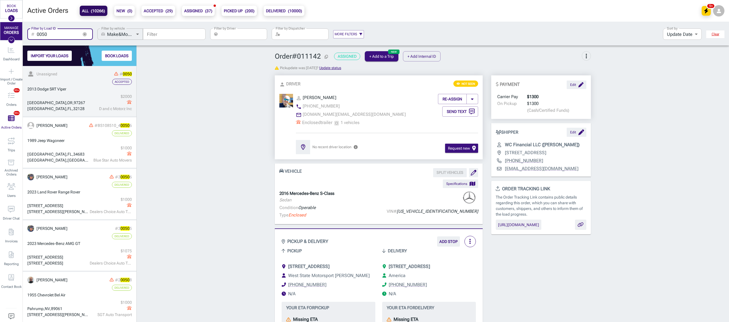
click at [95, 89] on div "2013 Dodge SRT Viper" at bounding box center [79, 89] width 105 height 6
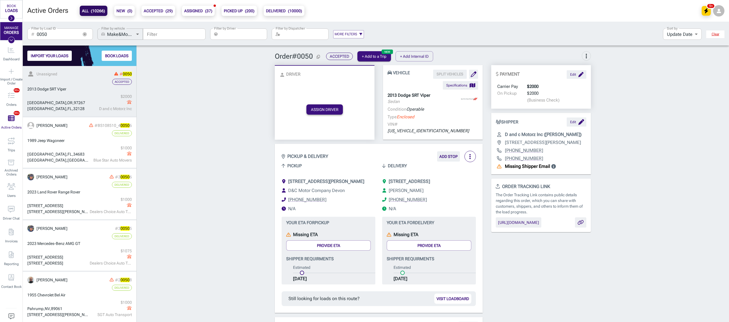
click at [315, 105] on button "ASSIGN DRIVER" at bounding box center [324, 110] width 36 height 10
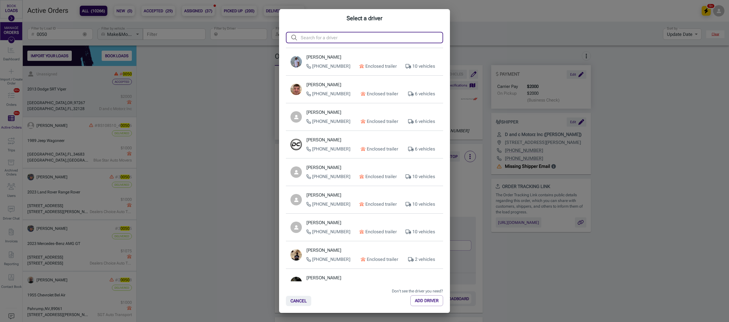
click at [309, 36] on input "text" at bounding box center [372, 37] width 142 height 11
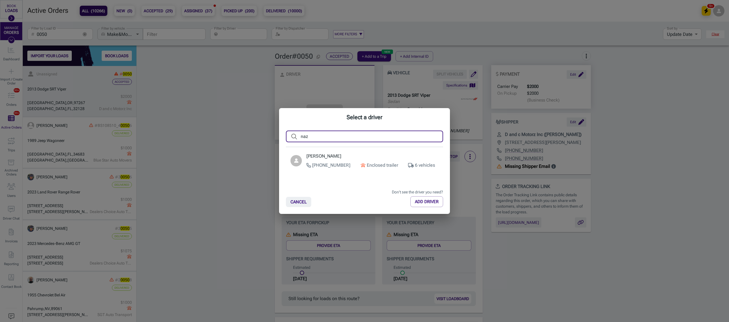
type input "naz"
click at [340, 160] on div "Pelykh Nazarii [PHONE_NUMBER] Enclosed trailer 6 vehicles" at bounding box center [372, 161] width 132 height 16
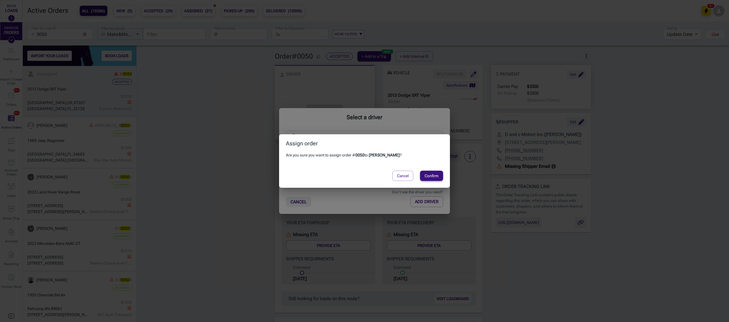
click at [439, 175] on button "Confirm" at bounding box center [431, 176] width 23 height 10
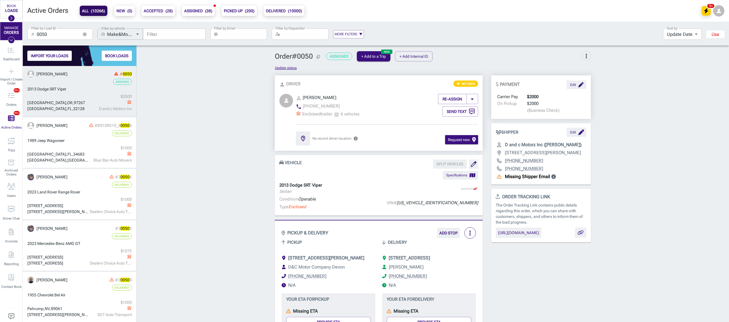
click at [239, 9] on b "PICKED UP ( 200 )" at bounding box center [239, 10] width 31 height 7
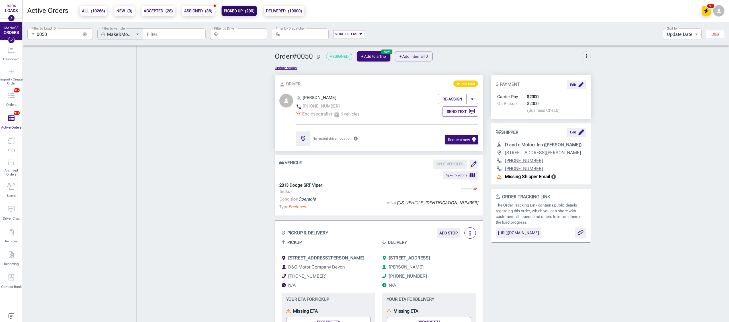
scroll to position [271, 108]
click at [228, 35] on input "Filter by Driver" at bounding box center [243, 33] width 47 height 11
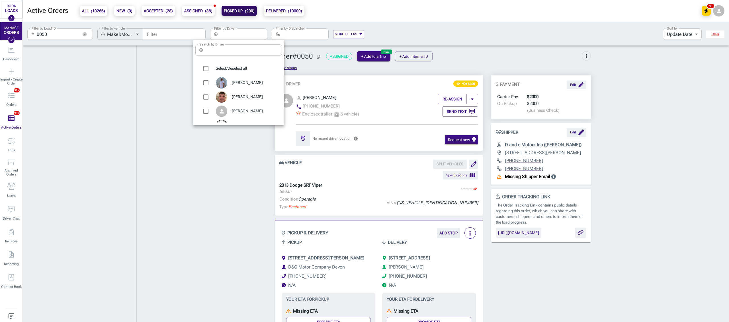
click at [229, 50] on input "Search by Driver" at bounding box center [243, 49] width 77 height 11
click at [199, 11] on div at bounding box center [364, 161] width 729 height 322
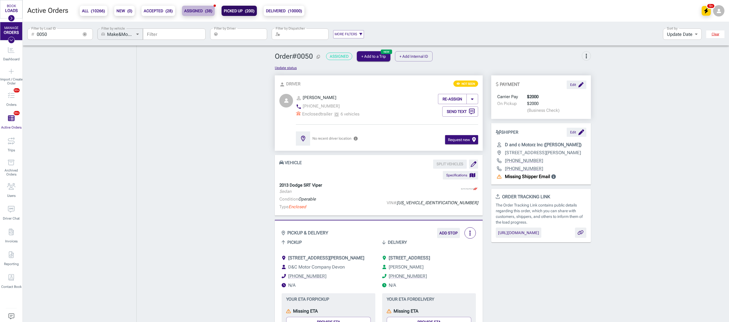
click at [197, 10] on b "ASSIGNED ( 38 )" at bounding box center [198, 10] width 28 height 7
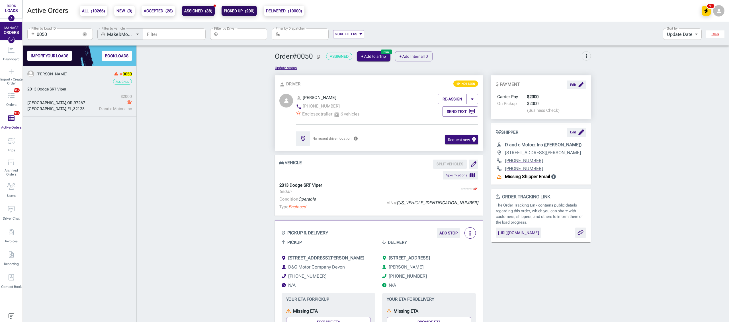
scroll to position [251, 108]
click at [88, 37] on div "​ 0050 Filter by Load ID" at bounding box center [59, 33] width 65 height 11
click at [83, 36] on icon "button" at bounding box center [85, 34] width 4 height 4
click at [230, 31] on input "Filter by Driver" at bounding box center [243, 33] width 47 height 11
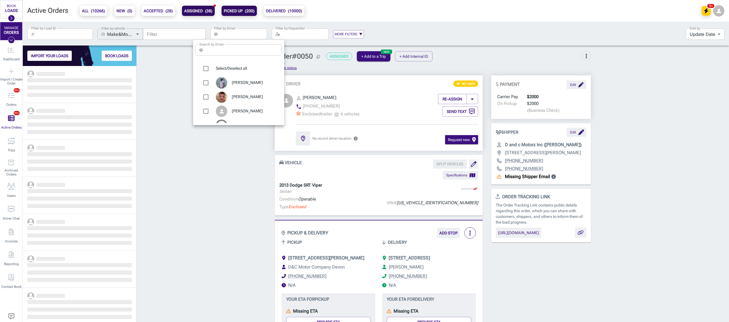
scroll to position [251, 108]
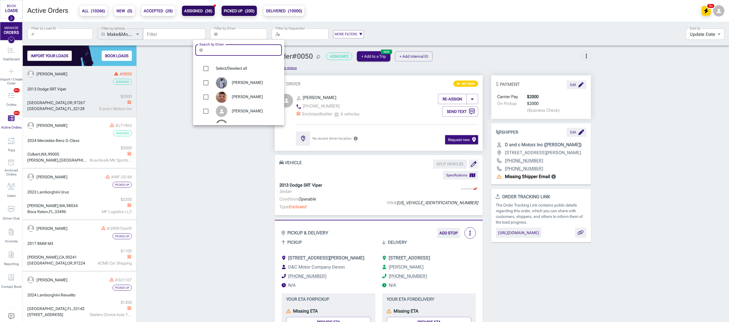
click at [219, 50] on input "Search by Driver" at bounding box center [243, 49] width 77 height 11
type input "na"
click at [259, 114] on div "[PERSON_NAME]" at bounding box center [238, 111] width 87 height 14
type input "[PERSON_NAME]"
checkbox input "true"
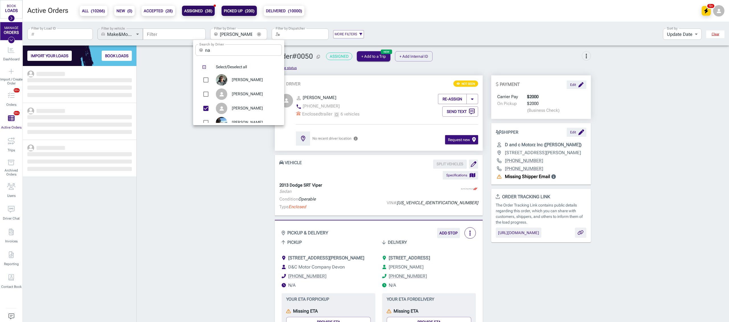
scroll to position [251, 108]
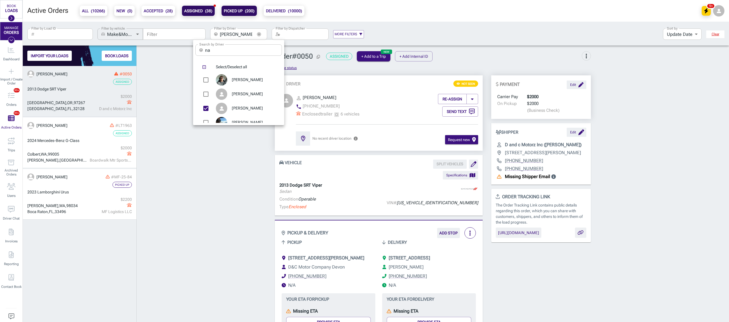
click at [141, 160] on div at bounding box center [364, 161] width 729 height 322
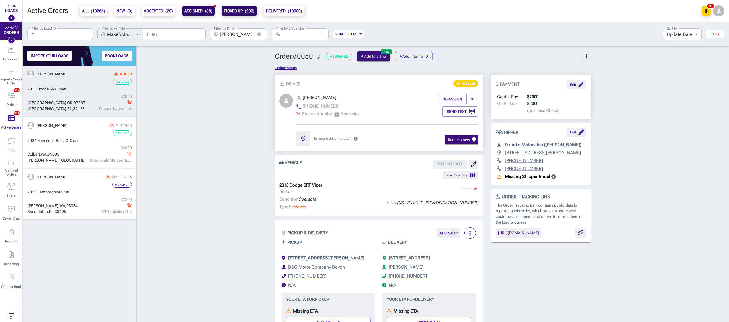
click at [84, 97] on div "[GEOGRAPHIC_DATA] $ 2000 D and c Motorz Inc" at bounding box center [79, 103] width 105 height 18
click at [259, 36] on icon "button" at bounding box center [259, 34] width 4 height 4
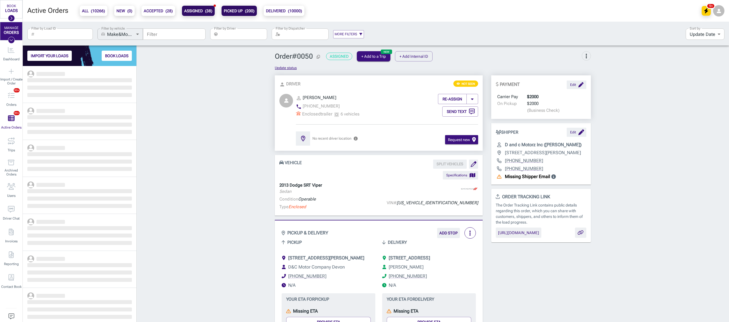
scroll to position [251, 108]
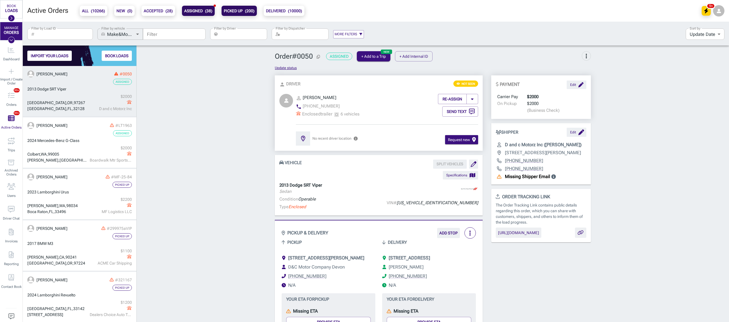
click at [233, 36] on input "Filter by Driver" at bounding box center [243, 33] width 47 height 11
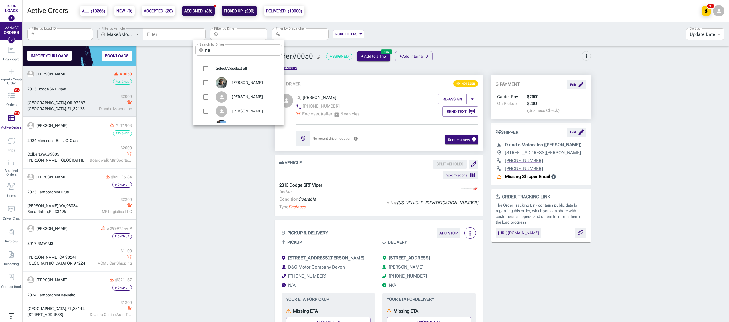
drag, startPoint x: 212, startPoint y: 52, endPoint x: 159, endPoint y: 46, distance: 53.9
click at [159, 46] on div "Search by Driver ​ na Search by Driver Select/Deselect all Ibragim Dzhanaev [PE…" at bounding box center [364, 161] width 729 height 322
type input "ser"
click at [248, 108] on span "[PERSON_NAME]" at bounding box center [255, 110] width 46 height 6
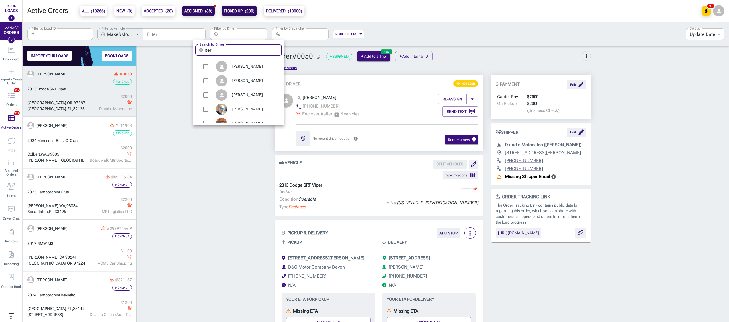
type input "[PERSON_NAME]"
checkbox input "true"
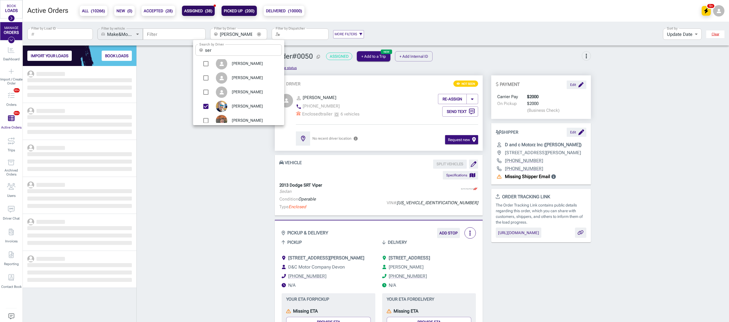
scroll to position [251, 108]
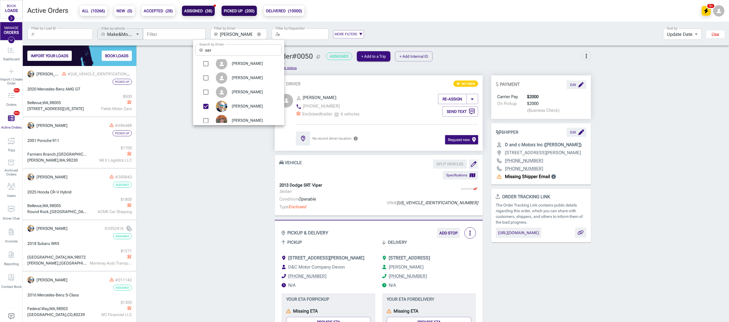
click at [188, 197] on div at bounding box center [364, 161] width 729 height 322
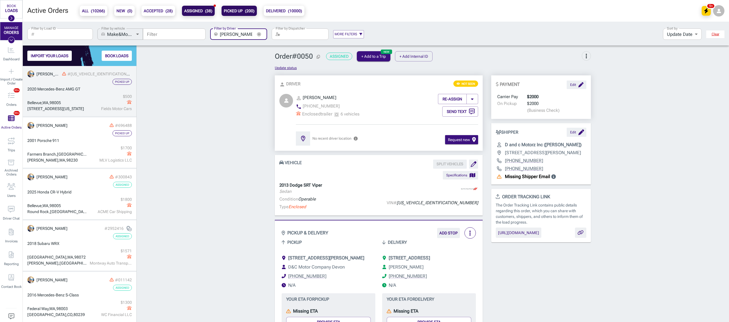
click at [104, 93] on link "[PERSON_NAME] #[US_VEHICLE_IDENTIFICATION_NUMBER] Picked Up 2020 Mercedes-Benz …" at bounding box center [80, 91] width 114 height 51
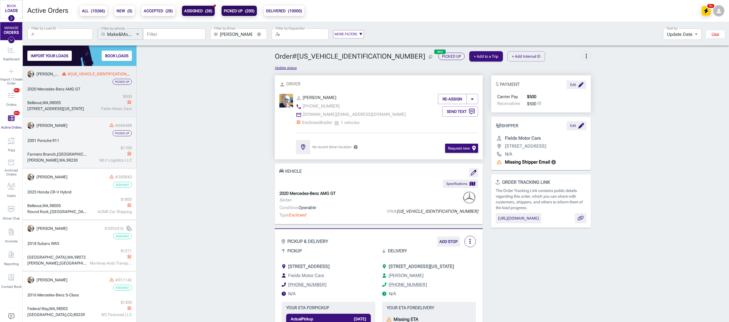
click at [90, 140] on div "2001 Porsche 911" at bounding box center [79, 141] width 105 height 6
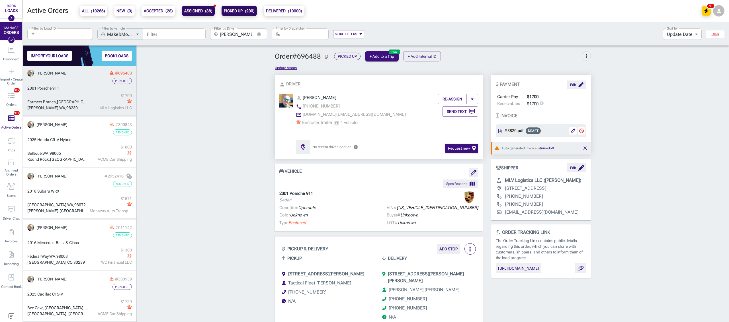
scroll to position [53, 0]
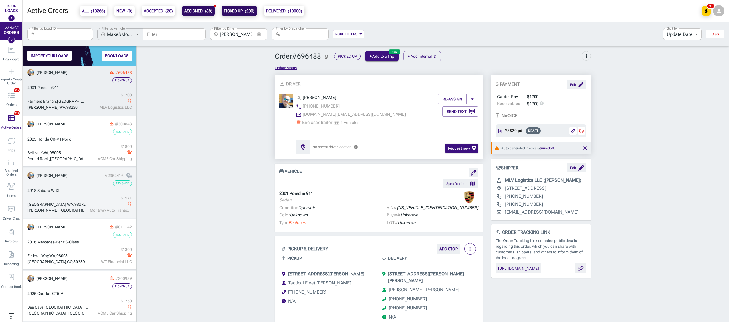
click at [91, 200] on div "$ 1571" at bounding box center [111, 198] width 42 height 6
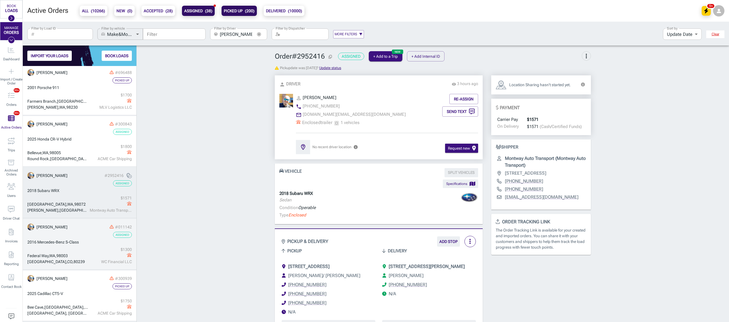
click at [92, 250] on div "$ 1300" at bounding box center [111, 250] width 42 height 6
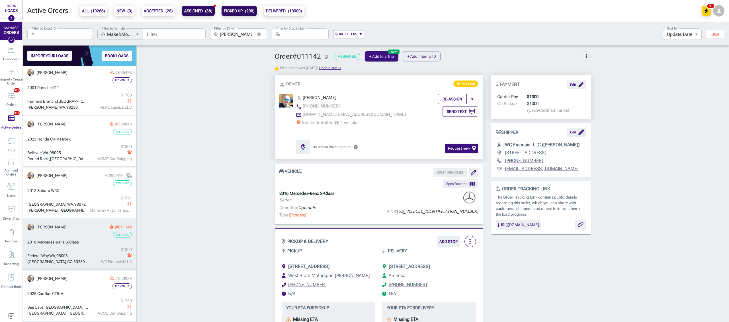
click at [448, 100] on button "RE-ASSIGN" at bounding box center [452, 99] width 29 height 10
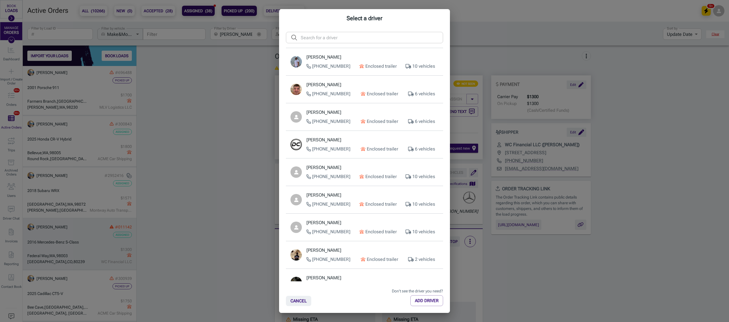
click at [316, 37] on input "text" at bounding box center [372, 37] width 142 height 11
click at [304, 38] on input "text" at bounding box center [372, 37] width 142 height 11
type input "S"
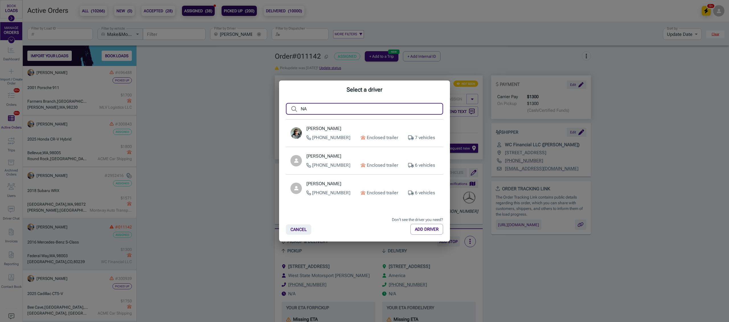
type input "NA"
click at [338, 185] on p "[PERSON_NAME]" at bounding box center [372, 184] width 132 height 7
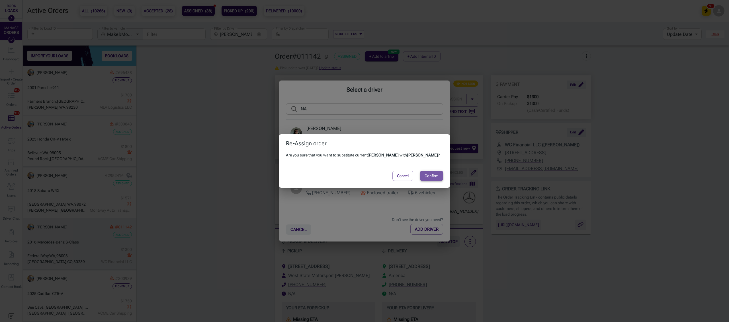
click at [434, 177] on button "Confirm" at bounding box center [431, 176] width 23 height 10
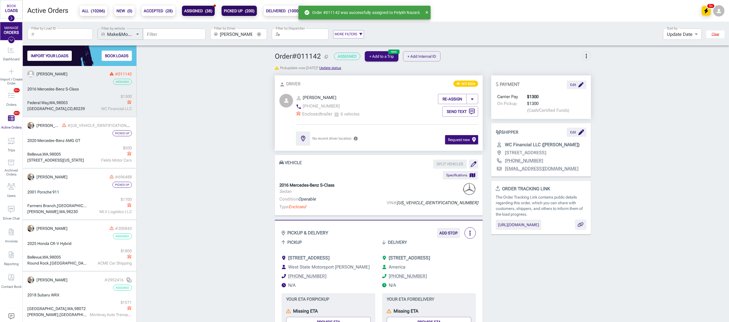
scroll to position [1, 0]
